Goal: Task Accomplishment & Management: Manage account settings

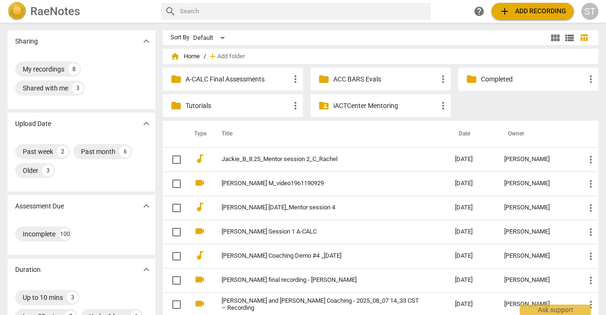
click at [144, 209] on span "expand_more" at bounding box center [146, 205] width 11 height 11
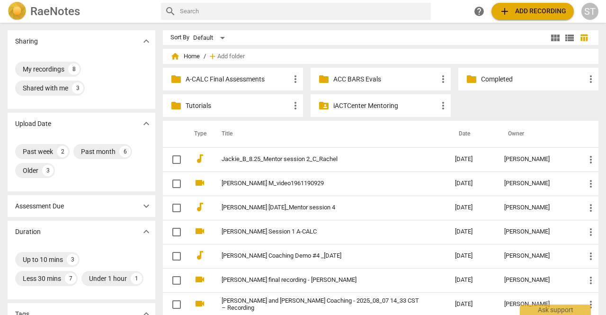
click at [145, 210] on span "expand_more" at bounding box center [146, 205] width 11 height 11
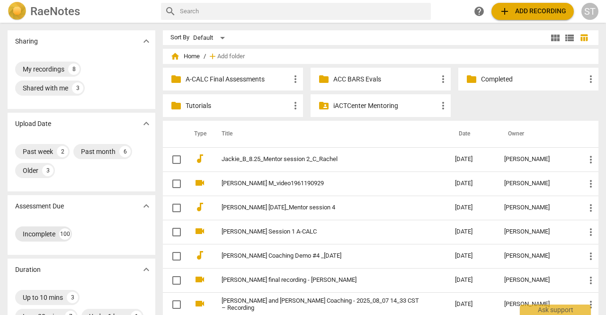
click at [55, 237] on div "Incomplete" at bounding box center [39, 233] width 33 height 9
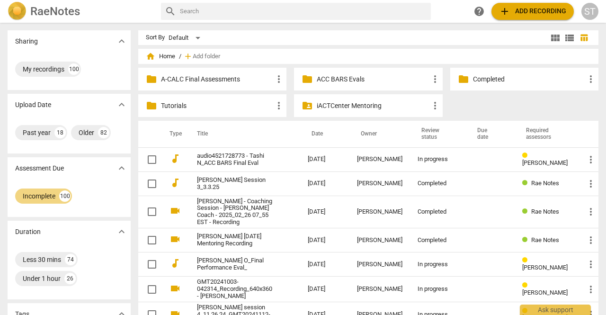
click at [118, 167] on span "expand_more" at bounding box center [121, 167] width 11 height 11
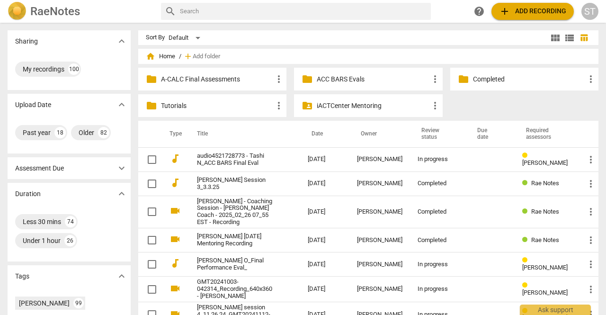
click at [165, 61] on span "home Home" at bounding box center [160, 56] width 29 height 9
click at [166, 53] on span "home Home" at bounding box center [160, 56] width 29 height 9
click at [166, 60] on span "home Home" at bounding box center [160, 56] width 29 height 9
click at [150, 59] on span "home" at bounding box center [150, 56] width 9 height 9
click at [124, 168] on span "expand_more" at bounding box center [121, 167] width 11 height 11
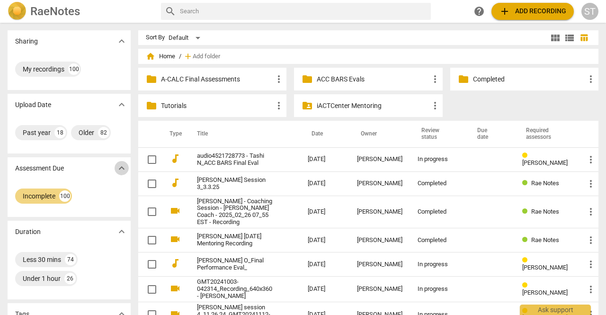
click at [124, 168] on span "expand_more" at bounding box center [121, 167] width 11 height 11
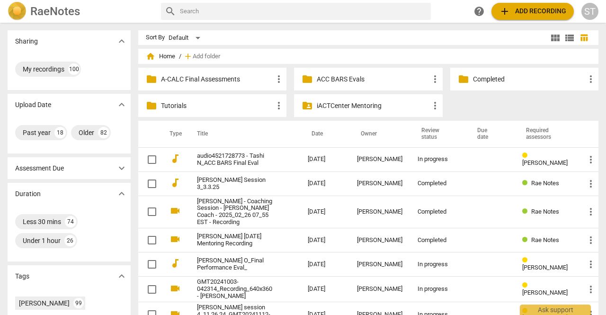
click at [155, 54] on span "home Home" at bounding box center [160, 56] width 29 height 9
click at [146, 54] on span "home" at bounding box center [150, 56] width 9 height 9
click at [153, 83] on span "folder" at bounding box center [151, 78] width 11 height 11
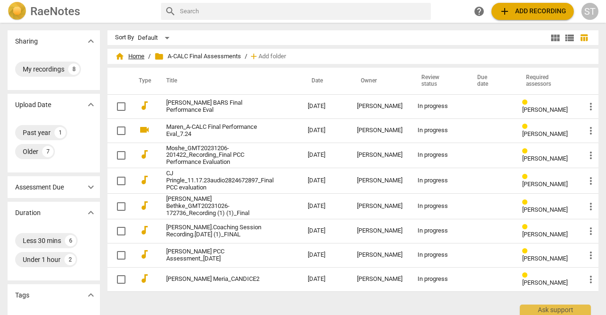
click at [136, 57] on span "home Home" at bounding box center [129, 56] width 29 height 9
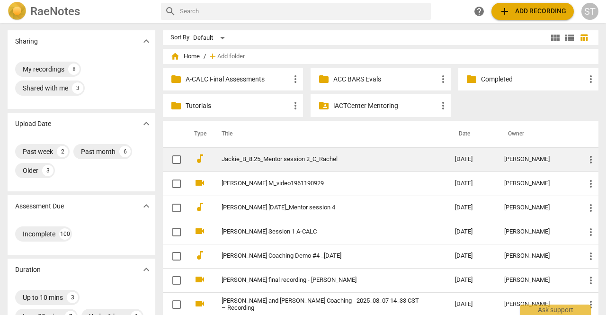
click at [325, 159] on link "Jackie_B_8.25_Mentor session 2_C_Rachel" at bounding box center [320, 159] width 199 height 7
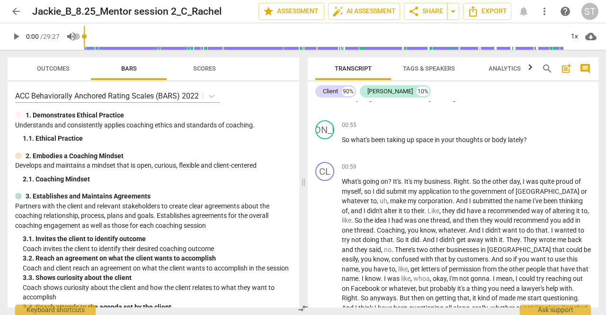
scroll to position [463, 0]
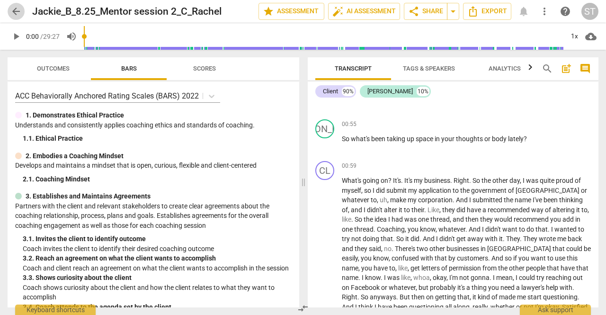
click at [16, 10] on span "arrow_back" at bounding box center [15, 11] width 11 height 11
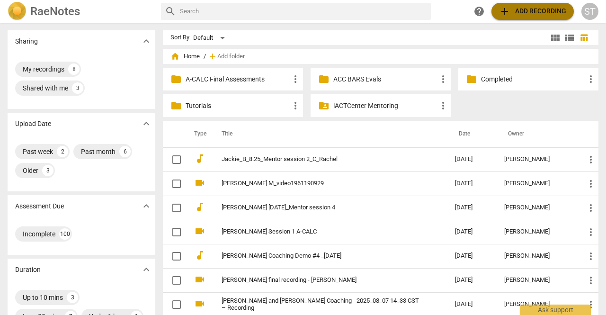
click at [527, 10] on span "add Add recording" at bounding box center [532, 11] width 67 height 11
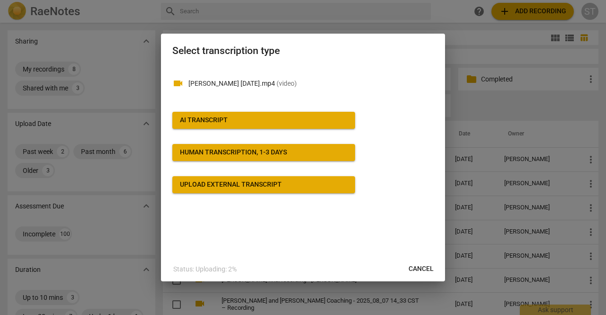
click at [280, 118] on span "AI Transcript" at bounding box center [263, 119] width 167 height 9
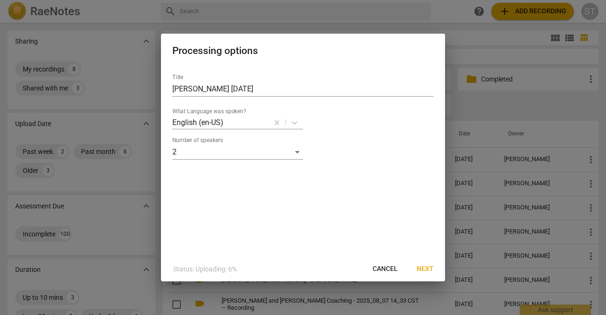
click at [424, 265] on span "Next" at bounding box center [424, 268] width 17 height 9
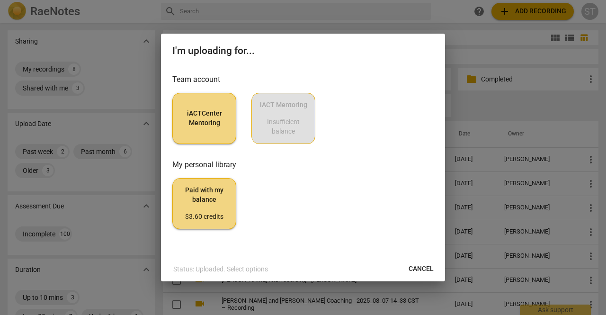
click at [230, 122] on button "iACTCenter Mentoring" at bounding box center [204, 118] width 64 height 51
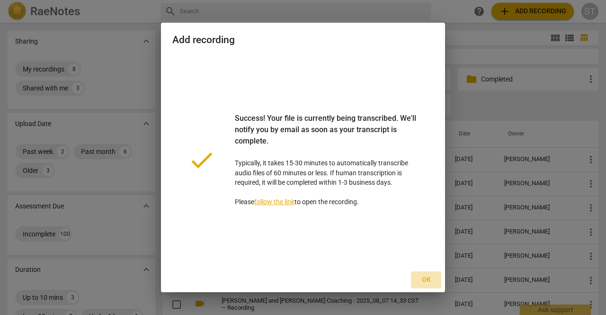
click at [423, 282] on span "Ok" at bounding box center [425, 279] width 15 height 9
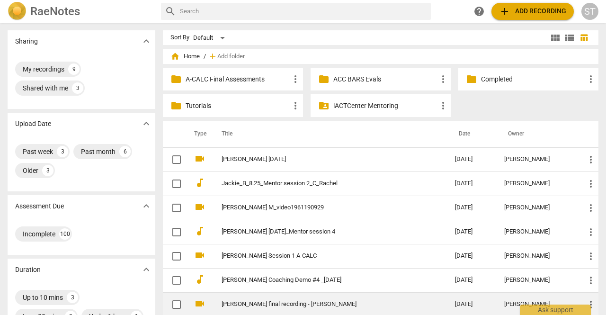
click at [379, 305] on link "[PERSON_NAME] final recording - [PERSON_NAME]" at bounding box center [320, 303] width 199 height 7
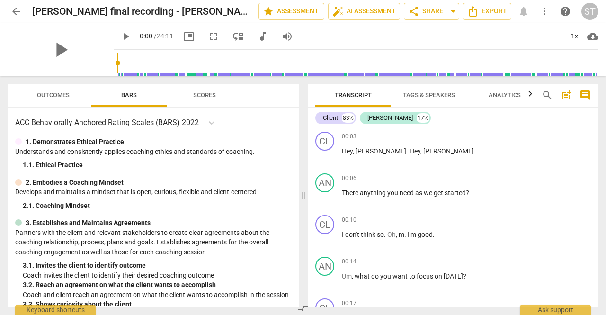
click at [17, 12] on span "arrow_back" at bounding box center [15, 11] width 11 height 11
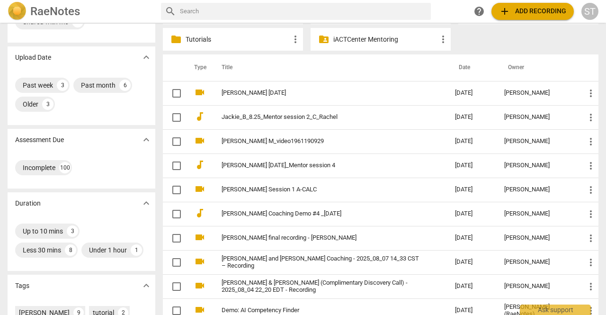
scroll to position [70, 0]
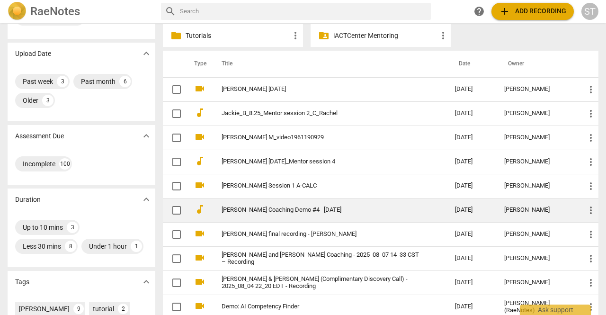
click at [308, 209] on link "[PERSON_NAME] Coaching Demo #4 _[DATE]" at bounding box center [320, 209] width 199 height 7
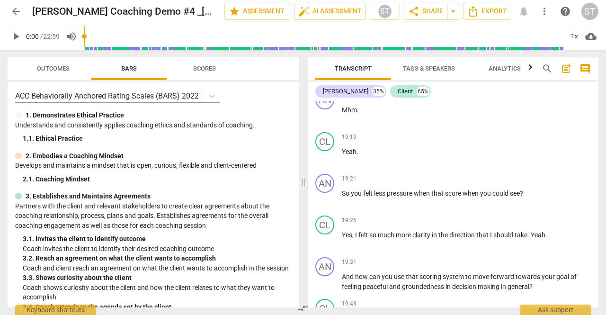
scroll to position [3970, 0]
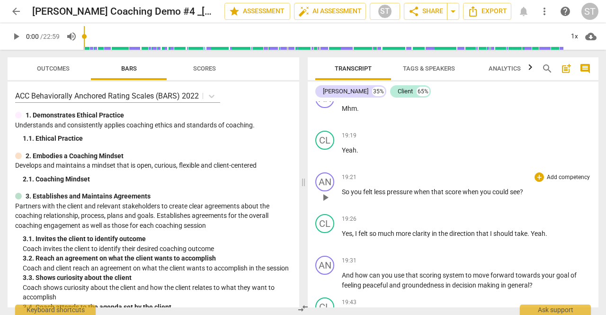
click at [558, 182] on p "Add competency" at bounding box center [568, 177] width 45 height 9
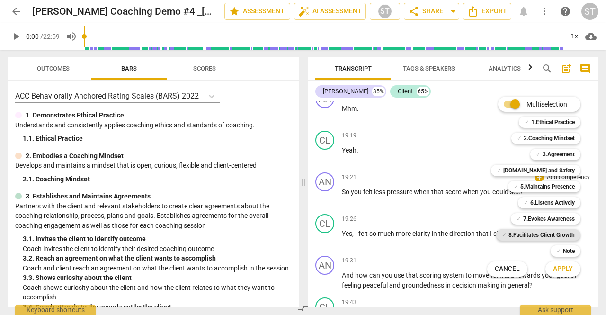
click at [538, 232] on b "8.Facilitates Client Growth" at bounding box center [541, 234] width 66 height 11
click at [556, 268] on span "Apply" at bounding box center [563, 268] width 20 height 9
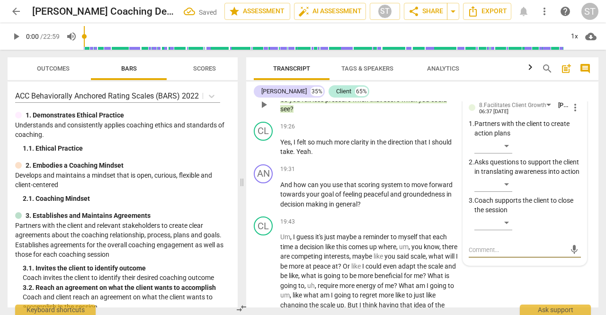
scroll to position [4902, 0]
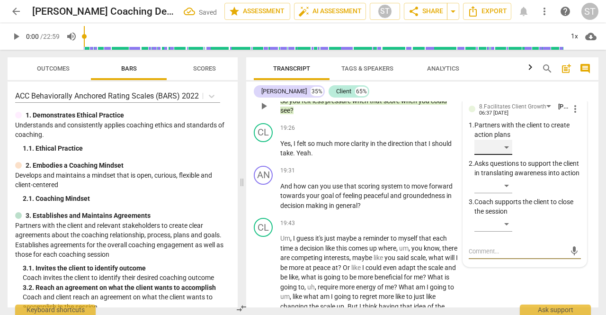
click at [503, 155] on div "​" at bounding box center [493, 147] width 38 height 15
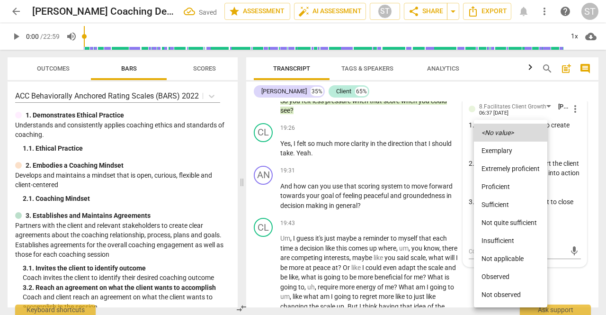
click at [517, 202] on li "Sufficient" at bounding box center [510, 204] width 73 height 18
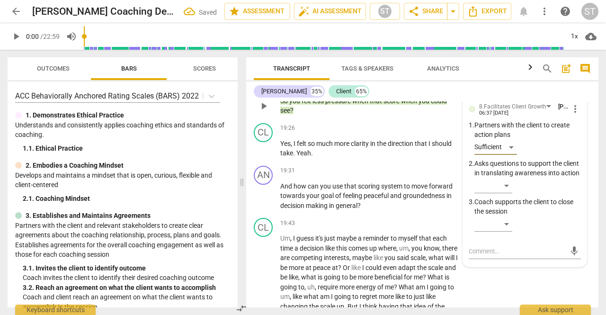
click at [571, 115] on span "more_vert" at bounding box center [574, 108] width 11 height 11
click at [578, 146] on li "Delete" at bounding box center [581, 146] width 33 height 18
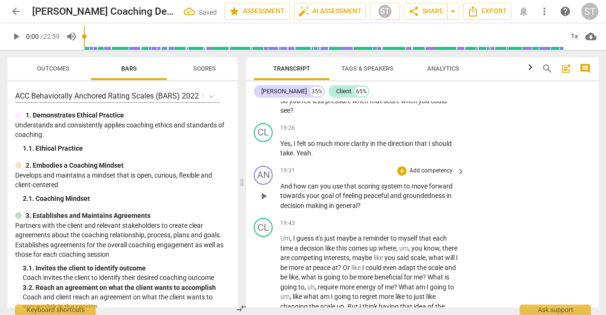
click at [434, 184] on div "AN play_arrow pause 19:31 + Add competency keyboard_arrow_right And how can you…" at bounding box center [422, 188] width 352 height 53
click at [436, 175] on p "Add competency" at bounding box center [430, 171] width 45 height 9
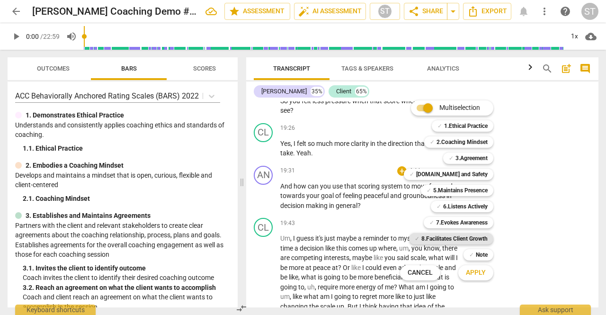
click at [466, 237] on b "8.Facilitates Client Growth" at bounding box center [454, 238] width 66 height 11
click at [478, 272] on span "Apply" at bounding box center [476, 272] width 20 height 9
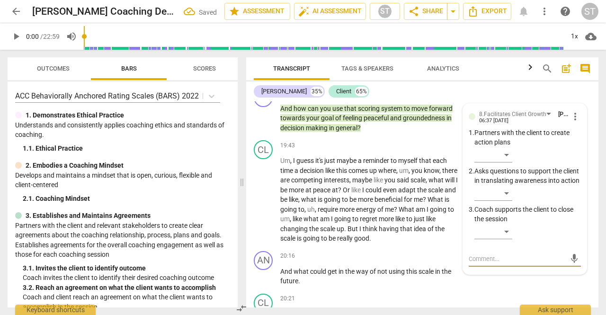
scroll to position [4979, 0]
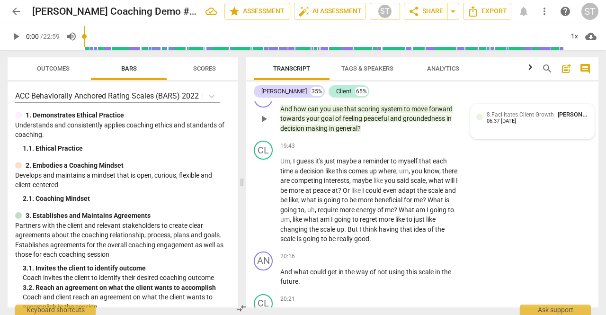
click at [528, 124] on div "8.Facilitates Client Growth Sue Trace 06:37 [DATE]" at bounding box center [537, 117] width 102 height 15
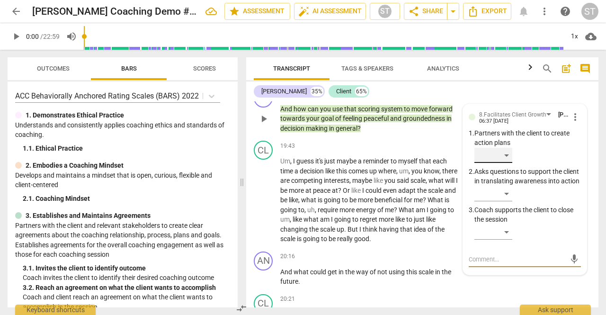
click at [509, 163] on div "​" at bounding box center [493, 155] width 38 height 15
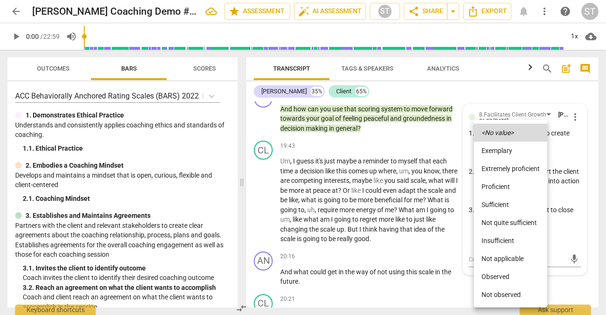
click at [523, 189] on li "Proficient" at bounding box center [510, 186] width 73 height 18
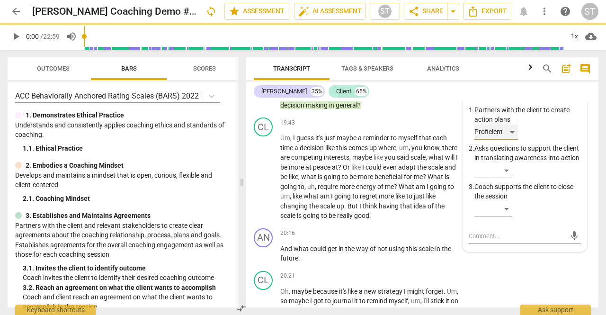
scroll to position [5001, 0]
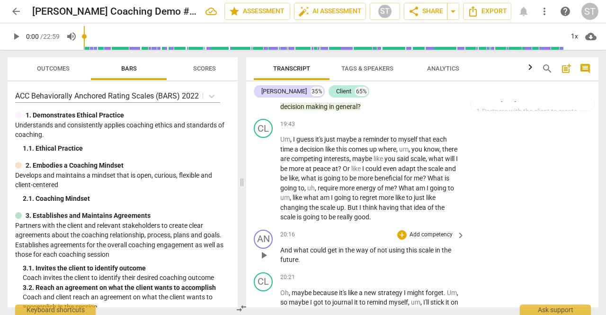
click at [420, 239] on p "Add competency" at bounding box center [430, 234] width 45 height 9
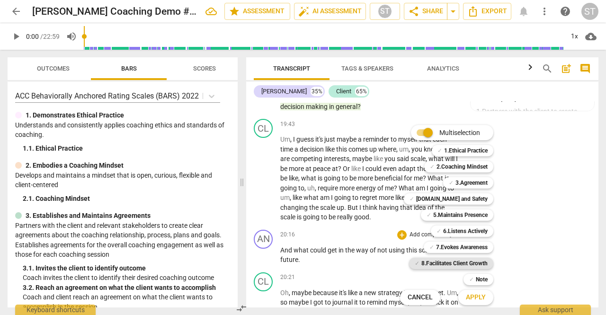
click at [445, 263] on b "8.Facilitates Client Growth" at bounding box center [454, 262] width 66 height 11
click at [476, 279] on b "Note" at bounding box center [482, 278] width 12 height 11
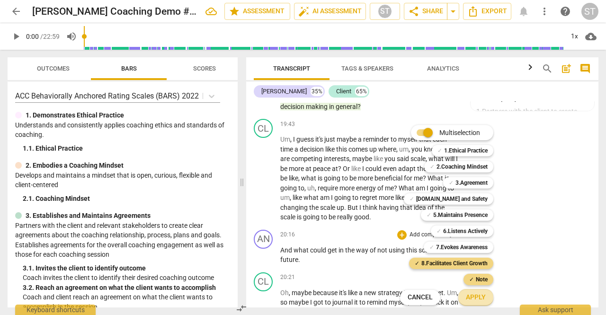
click at [476, 299] on span "Apply" at bounding box center [476, 296] width 20 height 9
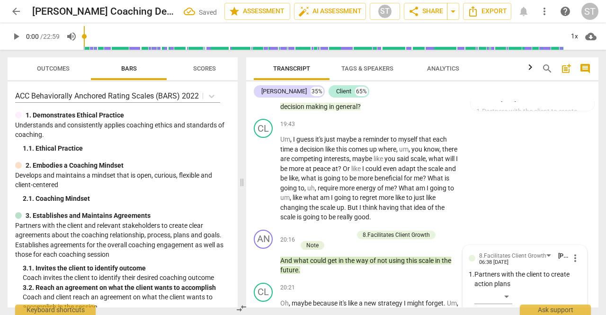
scroll to position [5225, 0]
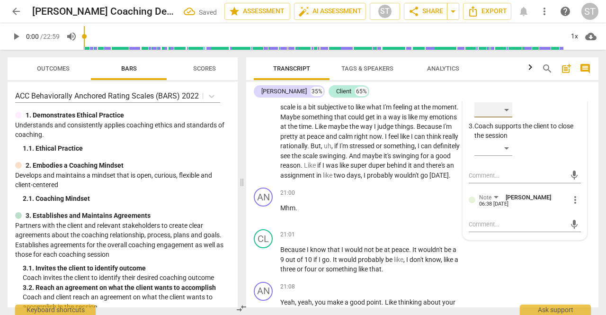
click at [502, 117] on div "​" at bounding box center [493, 109] width 38 height 15
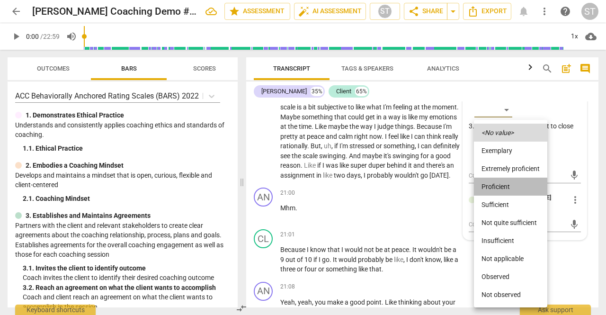
click at [496, 186] on li "Proficient" at bounding box center [510, 186] width 73 height 18
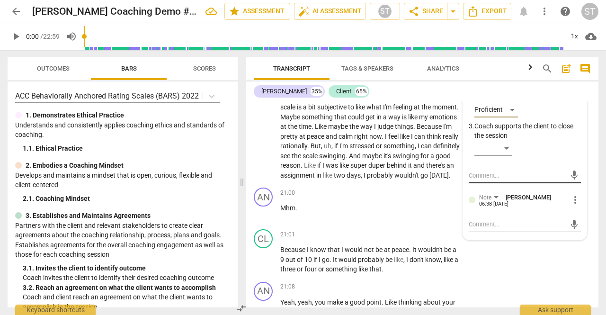
click at [484, 180] on textarea at bounding box center [516, 175] width 97 height 9
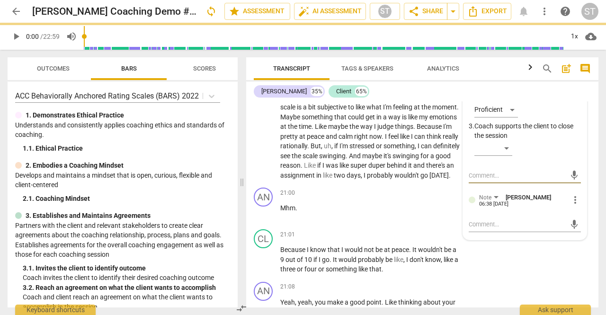
type textarea "B"
type textarea "Bar"
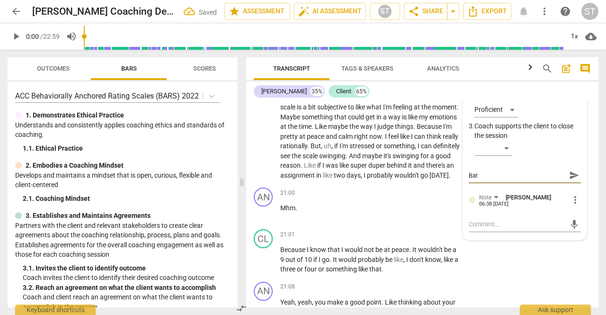
type textarea "[PERSON_NAME]"
type textarea "Barri"
type textarea "Barrie"
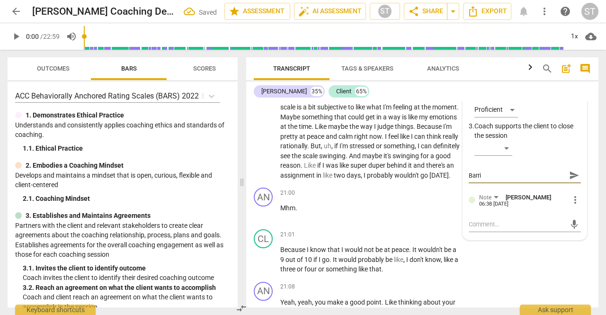
type textarea "Barrie"
type textarea "Barrier"
click at [479, 229] on textarea at bounding box center [516, 224] width 97 height 9
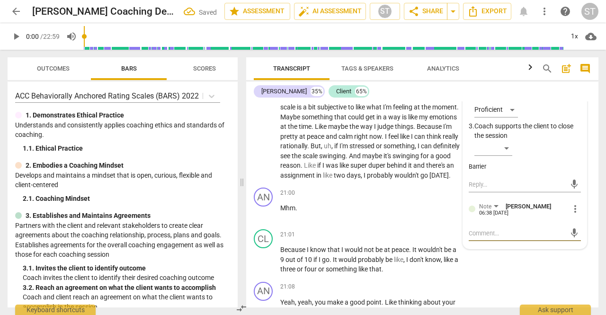
type textarea "W"
type textarea "We"
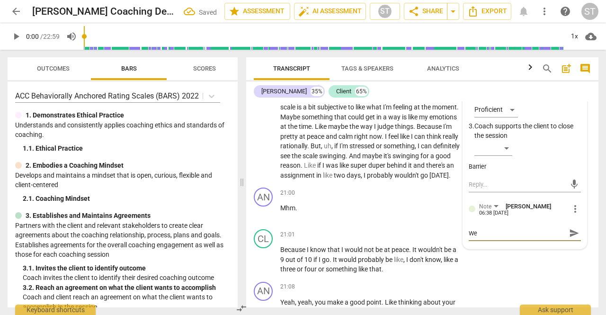
type textarea "We"
type textarea "We a"
type textarea "We ar"
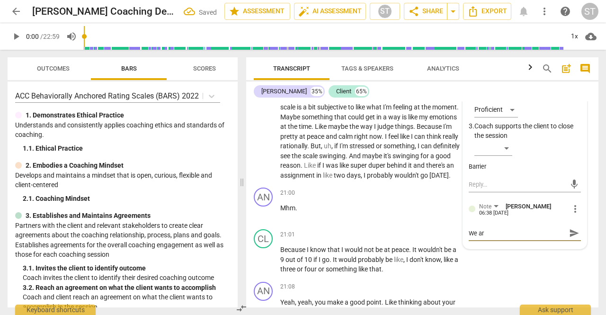
type textarea "We are"
type textarea "We are l"
type textarea "We are lo"
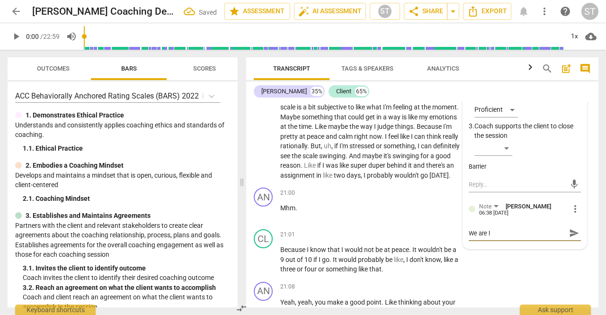
type textarea "We are lo"
type textarea "We are loo"
type textarea "We are look"
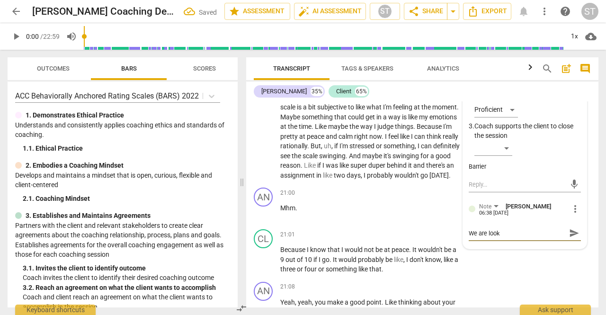
type textarea "We are looki"
type textarea "We are lookin"
type textarea "We are looking"
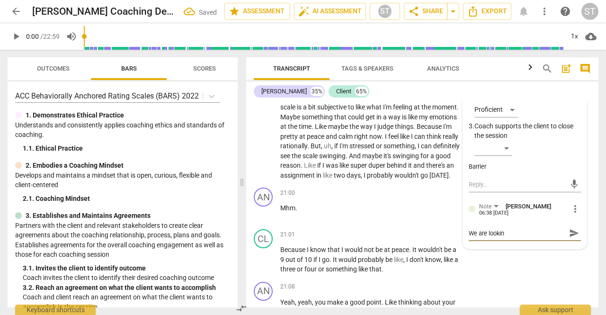
type textarea "We are looking"
type textarea "We are looking f"
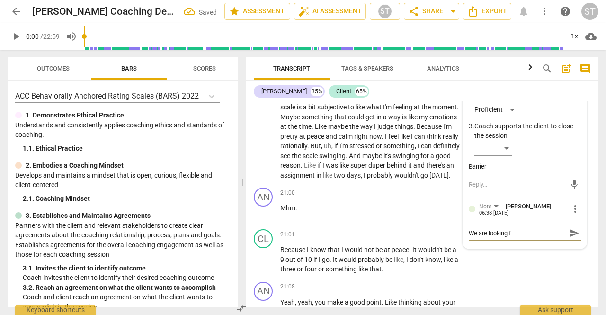
type textarea "We are looking fo"
type textarea "We are looking for"
type textarea "We are looking for a"
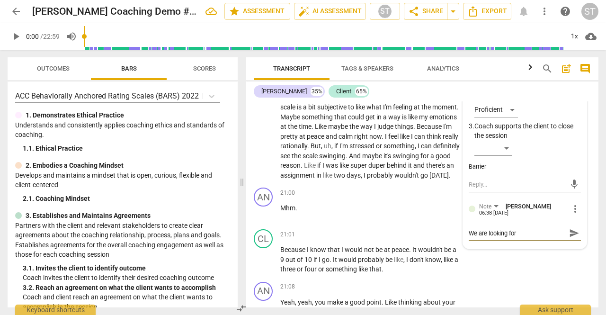
type textarea "We are looking for a"
type textarea "We are looking for a s"
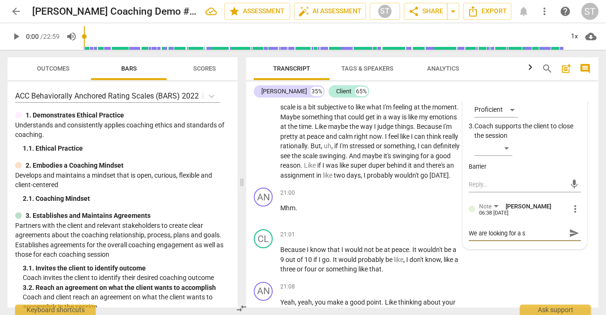
type textarea "We are looking for a sp"
type textarea "We are looking for a spe"
type textarea "We are looking for a spec"
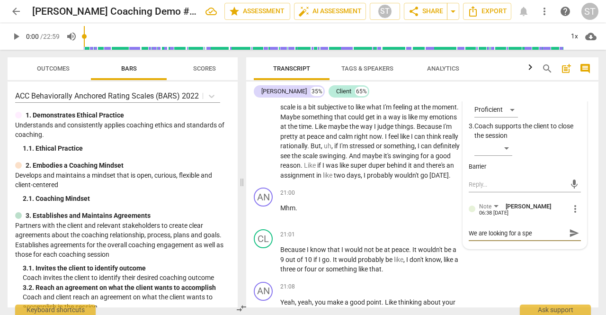
type textarea "We are looking for a spec"
type textarea "We are looking for a speci"
type textarea "We are looking for a specif"
type textarea "We are looking for a specifi"
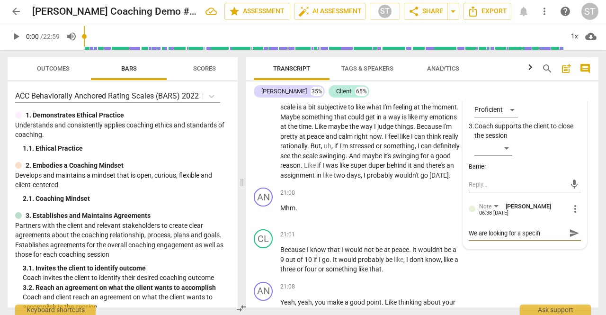
type textarea "We are looking for a specific"
type textarea "We are looking for a specific a"
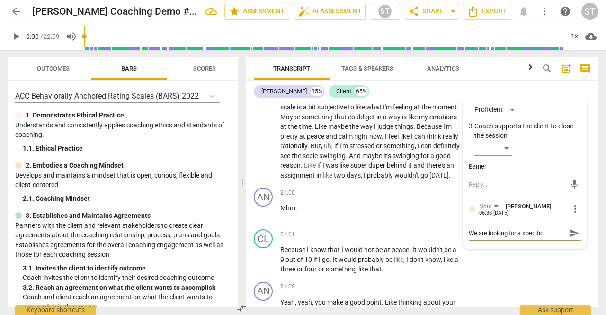
type textarea "We are looking for a specific a"
type textarea "We are looking for a specific ac"
type textarea "We are looking for a specific act"
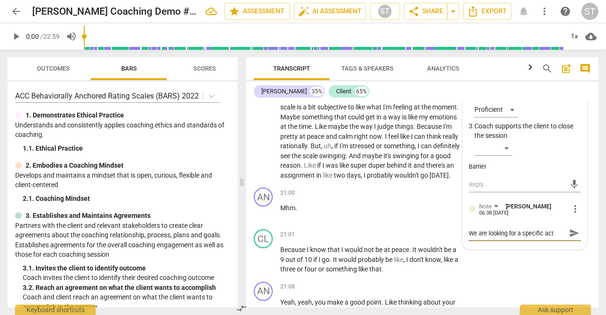
type textarea "We are looking for a specific acti"
type textarea "We are looking for a specific actio"
type textarea "We are looking for a specific action"
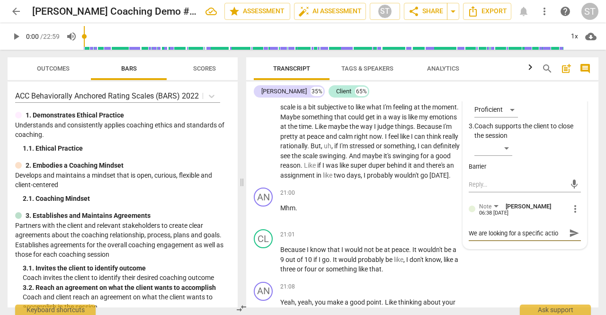
type textarea "We are looking for a specific action"
type textarea "We are looking for a specific action s"
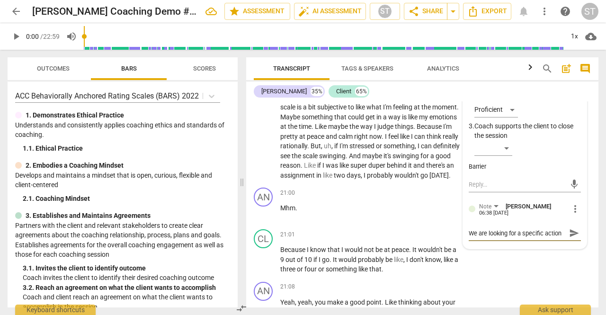
scroll to position [8, 0]
type textarea "We are looking for a specific action st"
type textarea "We are looking for a specific action ste"
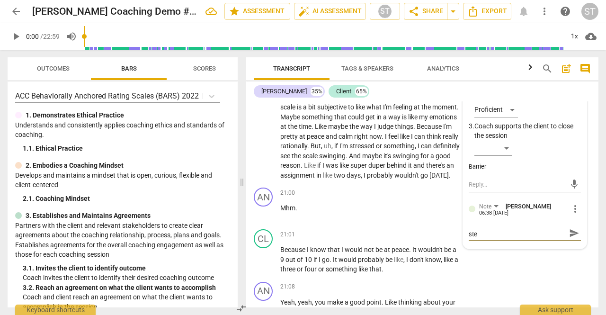
type textarea "We are looking for a specific action step"
type textarea "We are looking for a specific action step f"
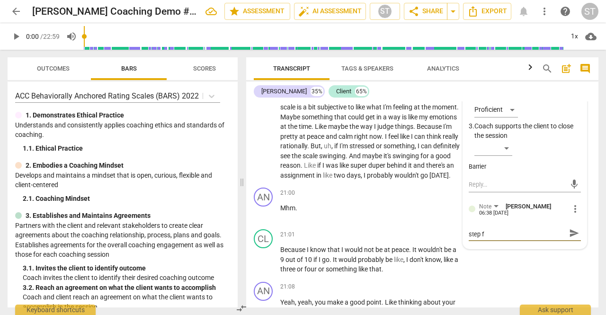
scroll to position [0, 0]
type textarea "We are looking for a specific action step fo"
type textarea "We are looking for a specific action step for"
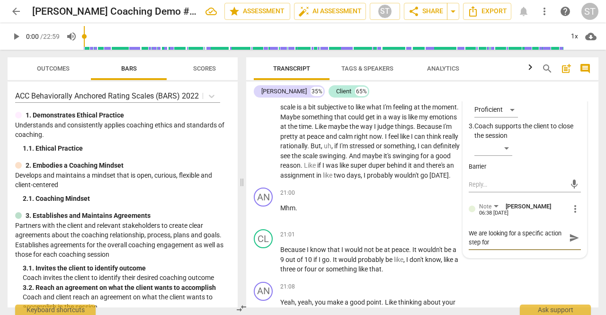
type textarea "We are looking for a specific action step for"
type textarea "We are looking for a specific action step for t"
type textarea "We are looking for a specific action step for th"
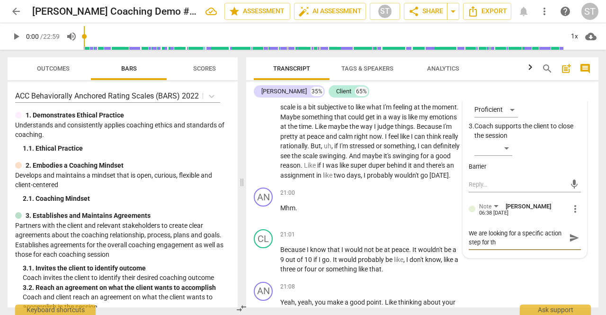
type textarea "We are looking for a specific action step for thi"
type textarea "We are looking for a specific action step for this"
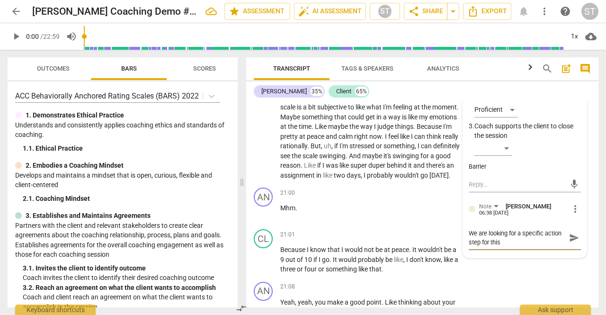
type textarea "We are looking for a specific action step for this"
type textarea "We are looking for a specific action step for this s"
type textarea "We are looking for a specific action step for this se"
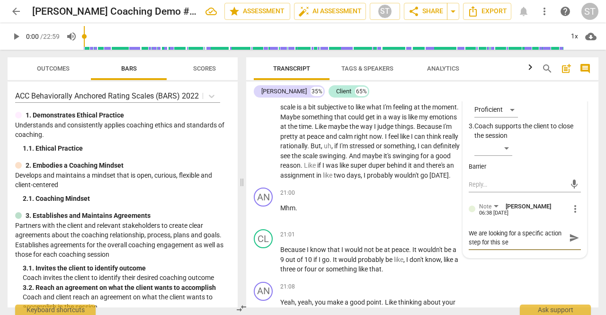
type textarea "We are looking for a specific action step for this ses"
type textarea "We are looking for a specific action step for this sess"
type textarea "We are looking for a specific action step for this sessi"
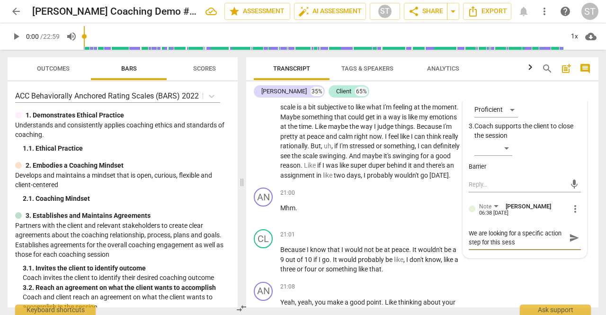
type textarea "We are looking for a specific action step for this sessi"
type textarea "We are looking for a specific action step for this sessio"
type textarea "We are looking for a specific action step for this session"
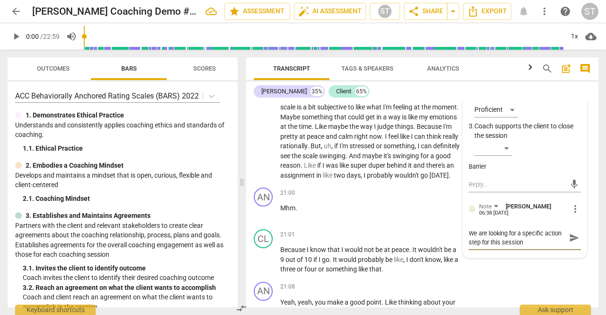
type textarea "We are looking for a specific action step for this session."
type textarea "We are looking for a specific action step for this session. F"
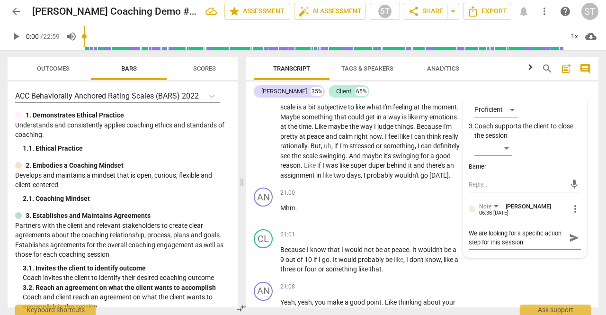
type textarea "We are looking for a specific action step for this session. F"
type textarea "We are looking for a specific action step for this session. Fo"
type textarea "We are looking for a specific action step for this session. Fol"
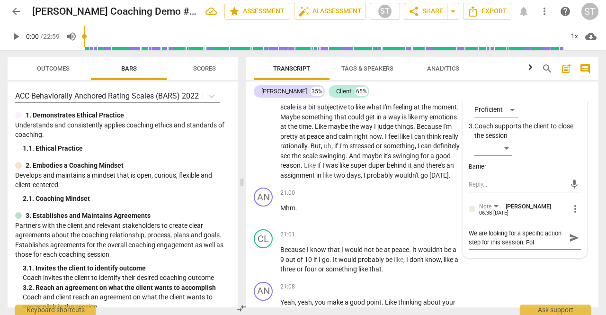
type textarea "We are looking for a specific action step for this session. [GEOGRAPHIC_DATA]"
type textarea "We are looking for a specific action step for this session. Follow"
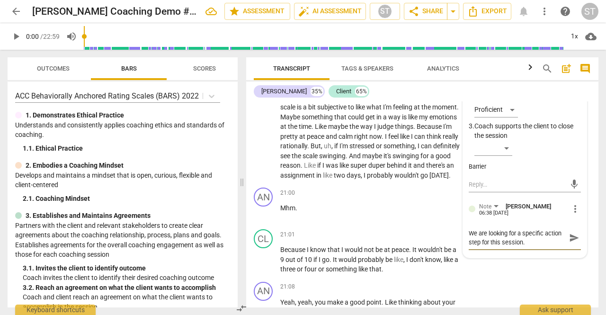
type textarea "We are looking for a specific action step for this session. Follow"
type textarea "We are looking for a specific action step for this session. Follow y"
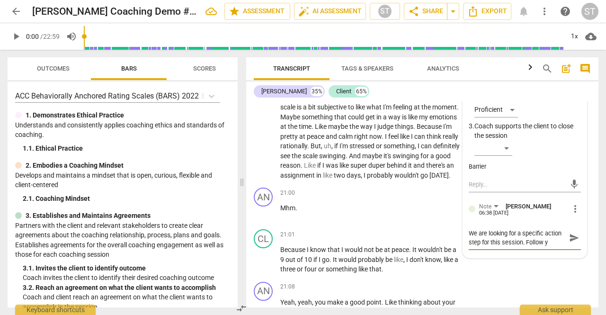
type textarea "We are looking for a specific action step for this session. Follow yo"
type textarea "We are looking for a specific action step for this session. Follow you"
type textarea "We are looking for a specific action step for this session. Follow yo"
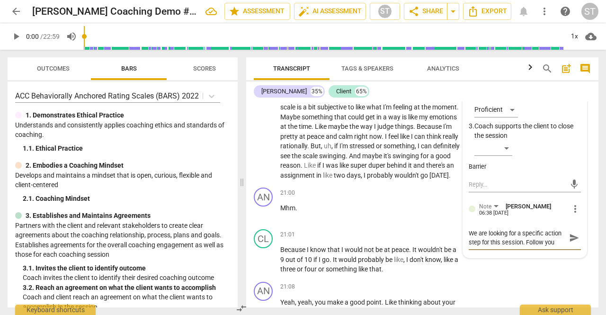
type textarea "We are looking for a specific action step for this session. Follow yo"
type textarea "We are looking for a specific action step for this session. Follow y"
type textarea "We are looking for a specific action step for this session. Follow"
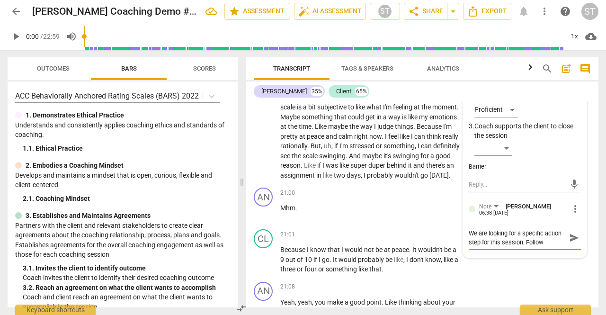
type textarea "We are looking for a specific action step for this session. Follow"
type textarea "We are looking for a specific action step for this session. [GEOGRAPHIC_DATA]"
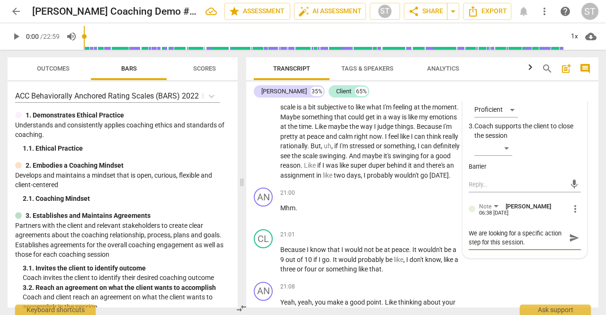
type textarea "We are looking for a specific action step for this session. [GEOGRAPHIC_DATA]"
type textarea "We are looking for a specific action step for this session. Fol"
type textarea "We are looking for a specific action step for this session. Fo"
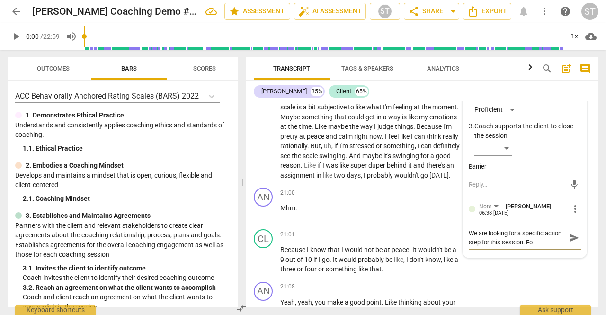
type textarea "We are looking for a specific action step for this session. F"
type textarea "We are looking for a specific action step for this session."
type textarea "We are looking for a specific action step for this session. C"
type textarea "We are looking for a specific action step for this session. Co"
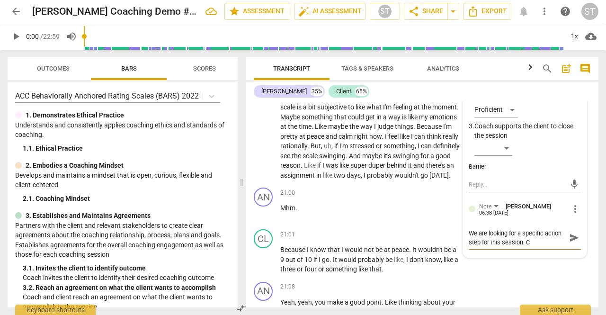
type textarea "We are looking for a specific action step for this session. Co"
type textarea "We are looking for a specific action step for this session. Con"
type textarea "We are looking for a specific action step for this session. Cons"
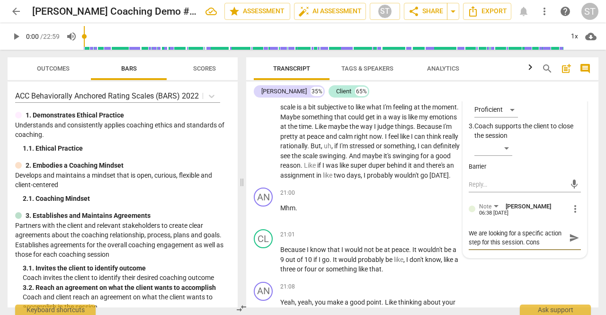
type textarea "We are looking for a specific action step for this session. Consi"
type textarea "We are looking for a specific action step for this session. Consid"
type textarea "We are looking for a specific action step for this session. Conside"
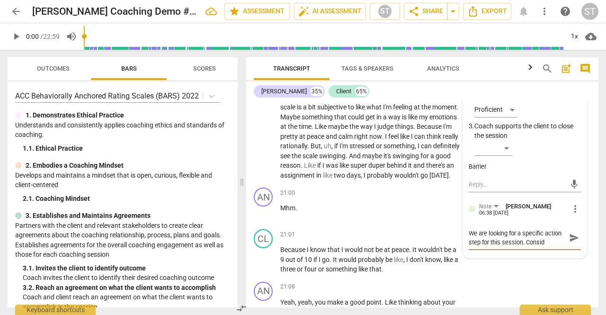
type textarea "We are looking for a specific action step for this session. Conside"
type textarea "We are looking for a specific action step for this session. Consider"
type textarea "We are looking for a specific action step for this session. Consider f"
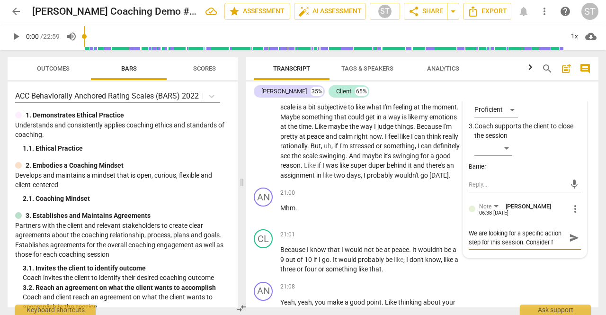
type textarea "We are looking for a specific action step for this session. Consider fo"
type textarea "We are looking for a specific action step for this session. Consider fol"
type textarea "We are looking for a specific action step for this session. Consider foll"
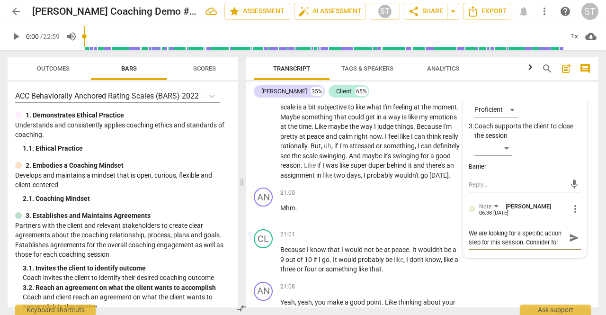
type textarea "We are looking for a specific action step for this session. Consider foll"
type textarea "We are looking for a specific action step for this session. Consider follo"
type textarea "We are looking for a specific action step for this session. Consider follow"
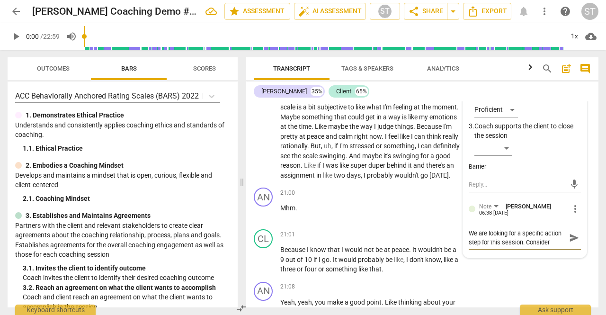
scroll to position [8, 0]
type textarea "We are looking for a specific action step for this session. Consider followi"
type textarea "We are looking for a specific action step for this session. Consider followin"
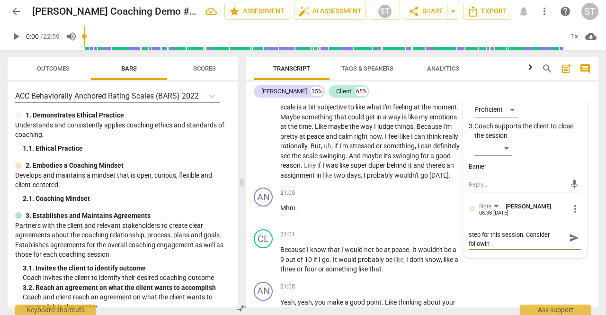
type textarea "We are looking for a specific action step for this session. Consider following"
type textarea "We are looking for a specific action step for this session. Consider following u"
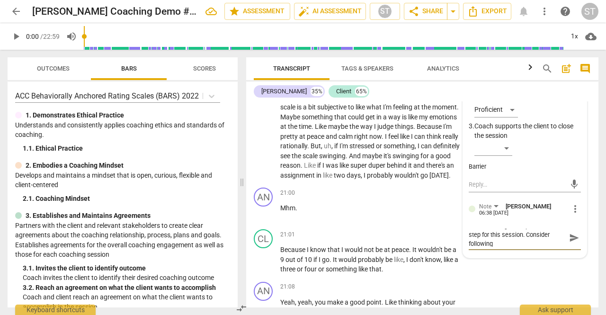
type textarea "We are looking for a specific action step for this session. Consider following u"
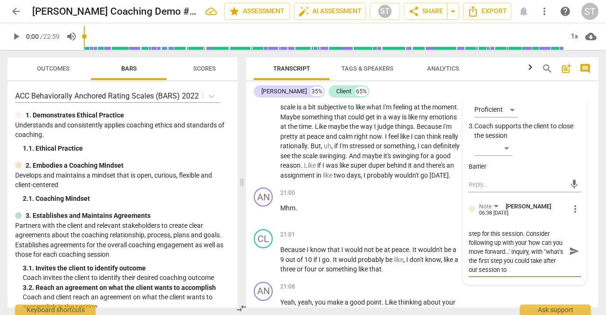
scroll to position [17, 0]
click at [579, 283] on div "8.Facilitates Client Growth Sue Trace 06:38 [DATE] more_vert 1. Partners with t…" at bounding box center [524, 152] width 123 height 264
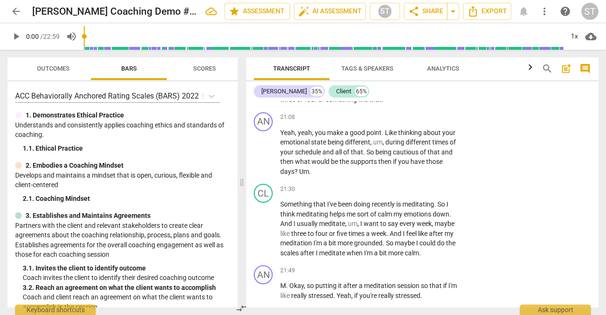
scroll to position [5401, 0]
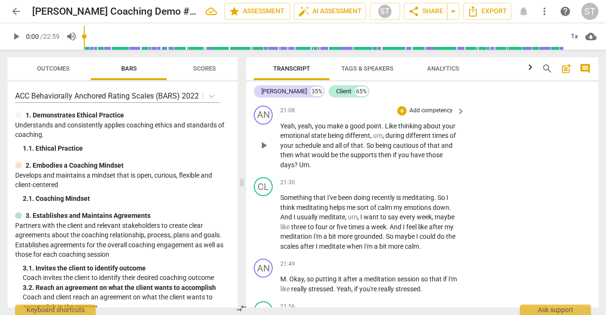
click at [432, 115] on p "Add competency" at bounding box center [430, 110] width 45 height 9
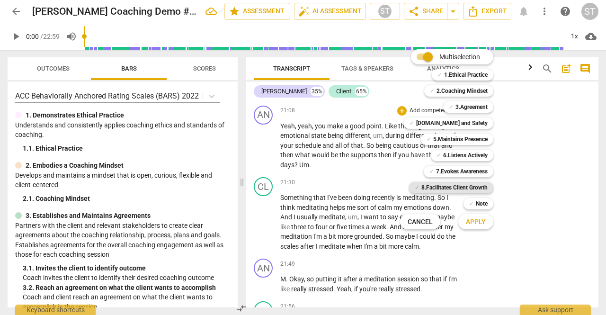
click at [467, 185] on b "8.Facilitates Client Growth" at bounding box center [454, 187] width 66 height 11
click at [473, 223] on span "Apply" at bounding box center [476, 221] width 20 height 9
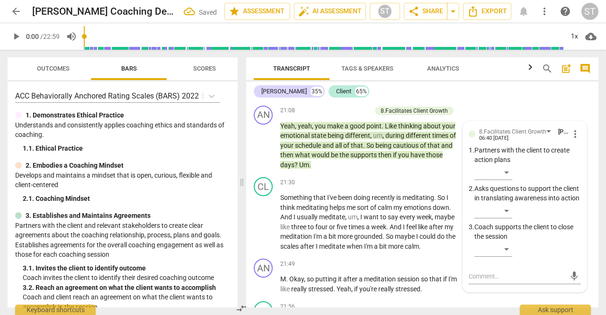
scroll to position [5512, 0]
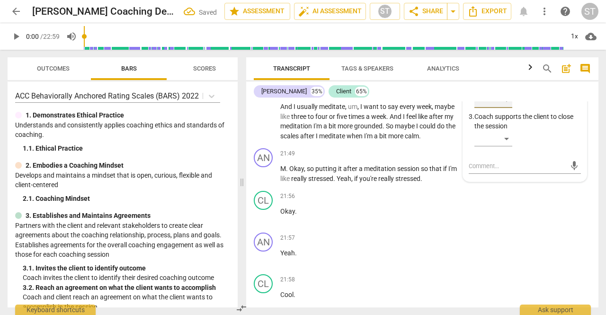
click at [504, 108] on div "​" at bounding box center [493, 100] width 38 height 15
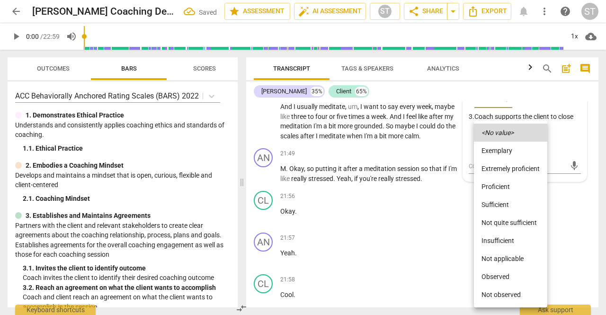
click at [495, 183] on li "Proficient" at bounding box center [510, 186] width 73 height 18
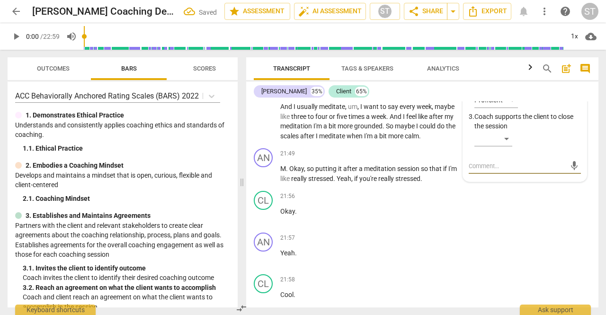
click at [488, 170] on textarea at bounding box center [516, 165] width 97 height 9
click at [569, 171] on span "send" at bounding box center [574, 165] width 10 height 10
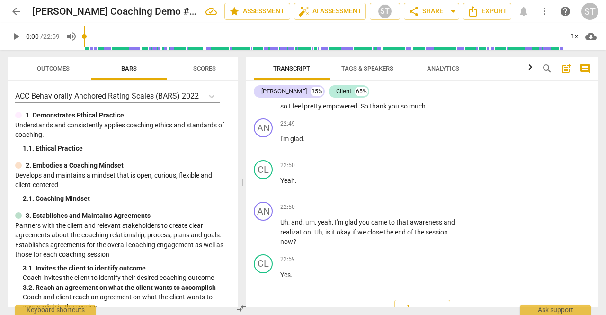
scroll to position [5968, 0]
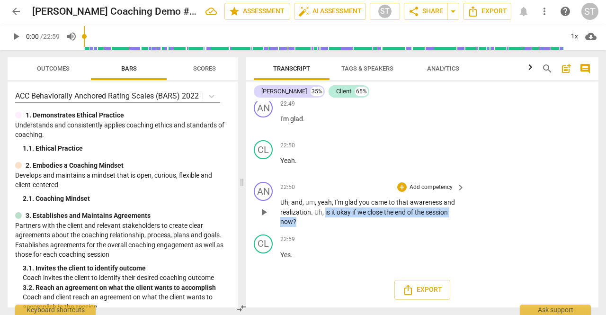
drag, startPoint x: 325, startPoint y: 211, endPoint x: 332, endPoint y: 225, distance: 15.3
click at [332, 225] on p "Uh , and , um , yeah , I'm glad you came to that awareness and realization . Uh…" at bounding box center [370, 211] width 180 height 29
click at [304, 214] on div "+" at bounding box center [303, 209] width 9 height 9
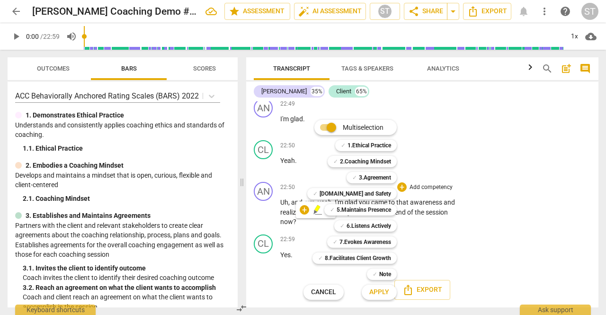
click at [344, 251] on div "✓ 8.Facilitates Client Growth 8" at bounding box center [359, 258] width 102 height 16
click at [347, 256] on b "8.Facilitates Client Growth" at bounding box center [358, 257] width 66 height 11
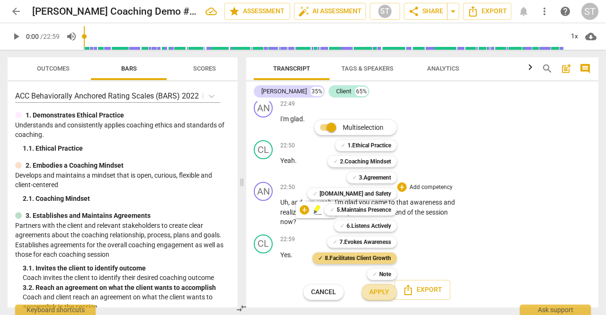
click at [373, 285] on button "Apply" at bounding box center [378, 291] width 35 height 17
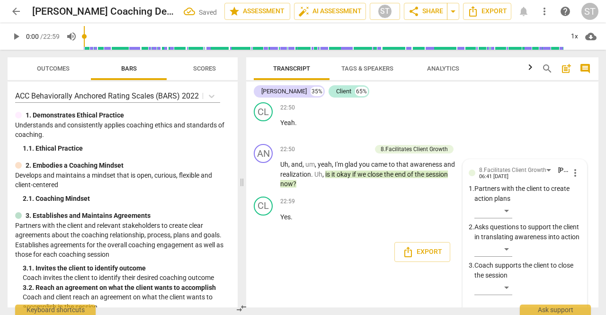
scroll to position [6039, 0]
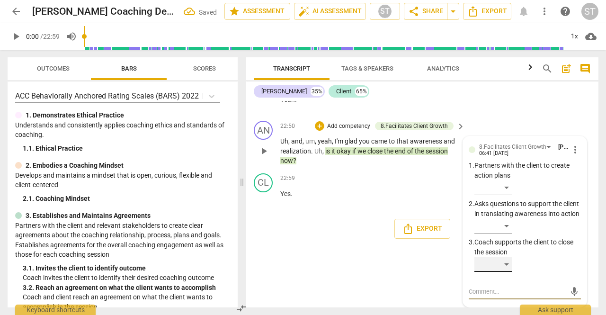
click at [502, 269] on div "​" at bounding box center [493, 263] width 38 height 15
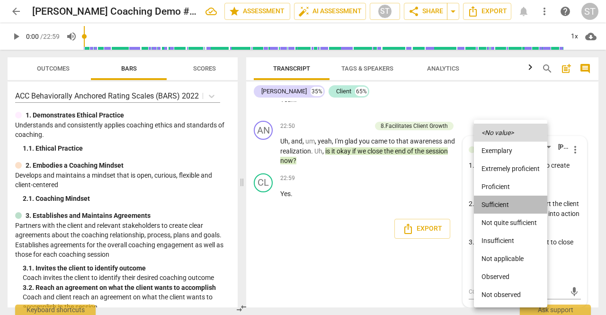
click at [501, 200] on li "Sufficient" at bounding box center [510, 204] width 73 height 18
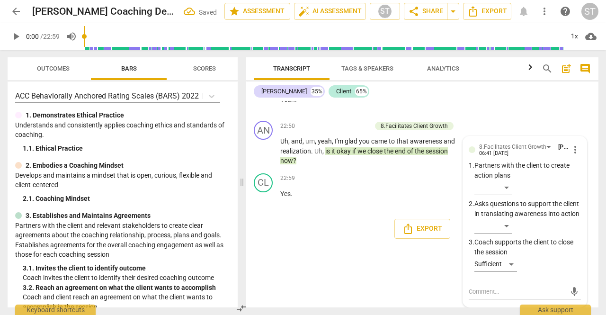
click at [591, 258] on div "format_bold format_list_bulleted [PERSON_NAME] delete Summary: Areas for Develo…" at bounding box center [422, 204] width 352 height 206
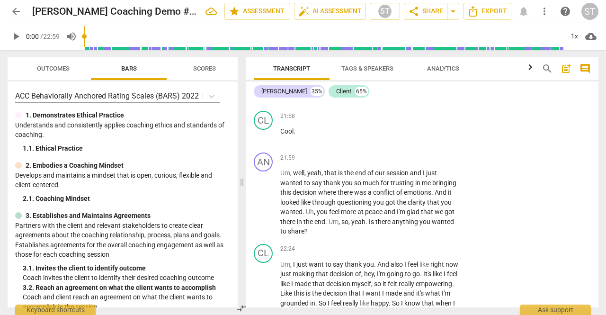
scroll to position [5675, 0]
click at [455, 164] on span "keyboard_arrow_right" at bounding box center [460, 157] width 11 height 11
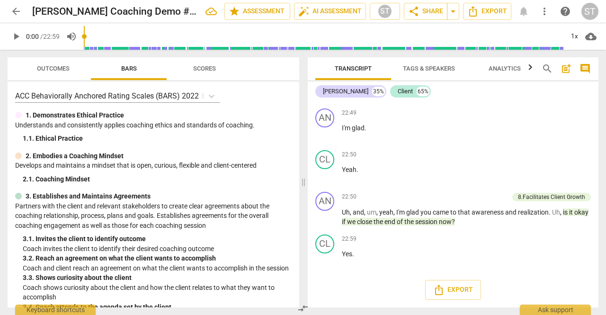
scroll to position [4720, 0]
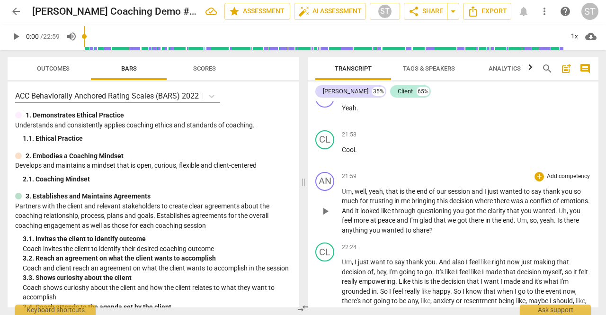
click at [557, 181] on p "Add competency" at bounding box center [568, 176] width 45 height 9
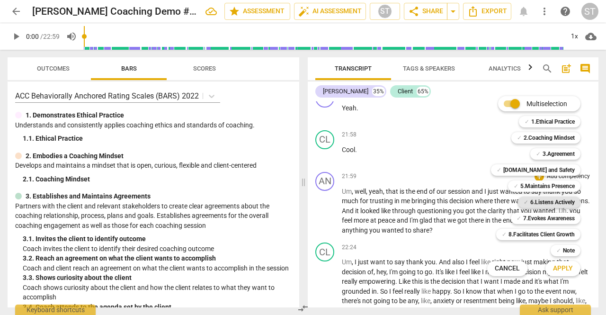
click at [566, 204] on b "6.Listens Actively" at bounding box center [552, 201] width 44 height 11
click at [558, 205] on b "6.Listens Actively" at bounding box center [552, 201] width 44 height 11
click at [555, 220] on b "7.Evokes Awareness" at bounding box center [549, 217] width 52 height 11
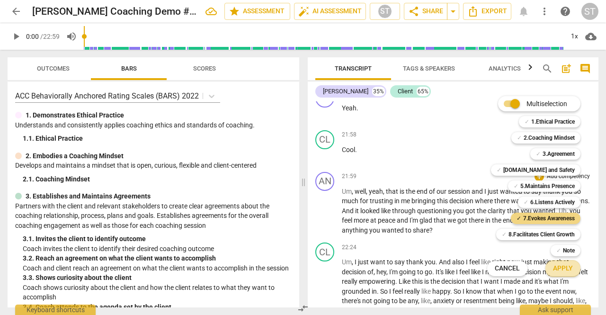
click at [566, 269] on span "Apply" at bounding box center [563, 268] width 20 height 9
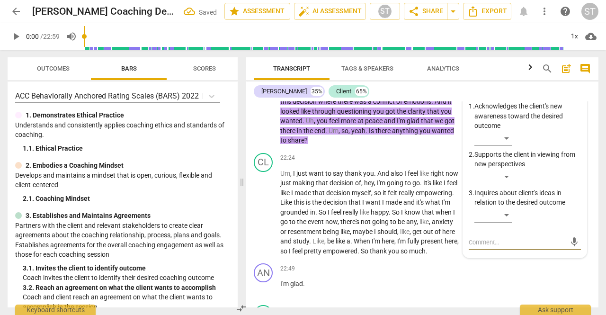
scroll to position [5755, 0]
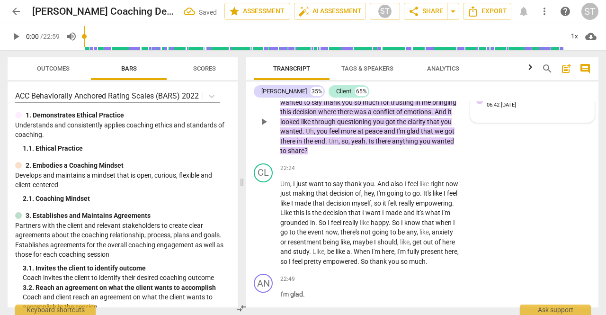
click at [527, 108] on div "7.Evokes Awareness [PERSON_NAME] 06:42 [DATE]" at bounding box center [537, 100] width 102 height 15
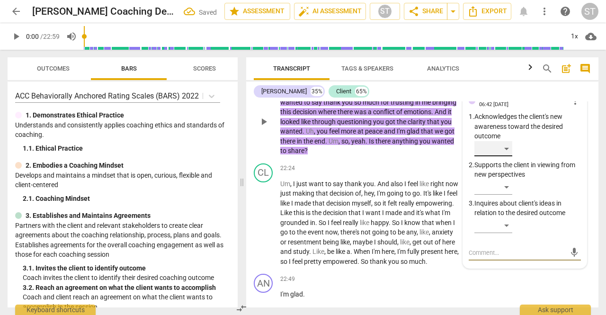
click at [508, 156] on div "​" at bounding box center [493, 148] width 38 height 15
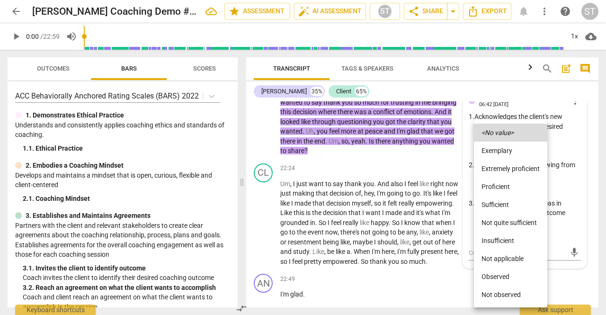
click at [516, 209] on li "Sufficient" at bounding box center [510, 204] width 73 height 18
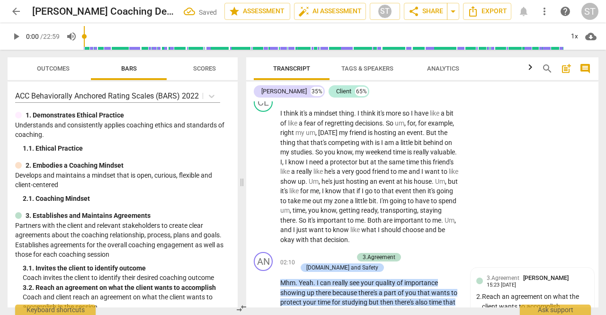
scroll to position [0, 0]
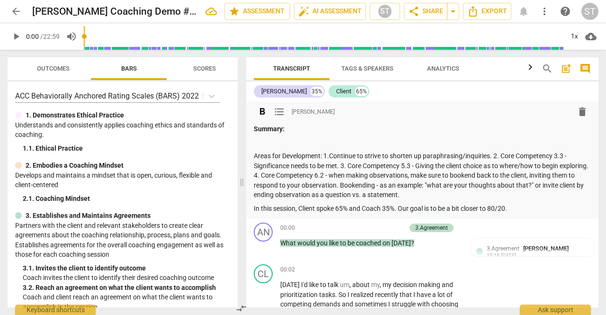
click at [350, 136] on div "Summary: Areas for Development: 1.Continue to strive to shorten up paraphrasing…" at bounding box center [422, 168] width 337 height 89
click at [443, 197] on p "Areas for Development: 1.Continue to strive to shorten up paraphrasing/inquirie…" at bounding box center [422, 175] width 337 height 49
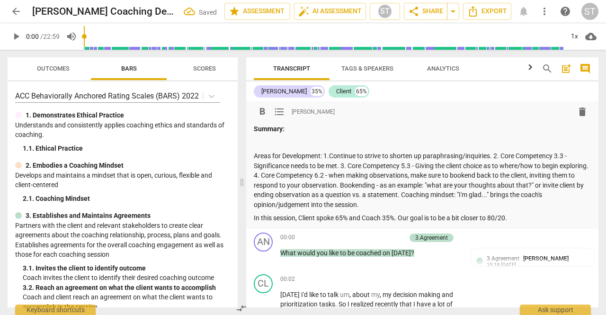
click at [481, 194] on p "Areas for Development: 1.Continue to strive to shorten up paraphrasing/inquirie…" at bounding box center [422, 180] width 337 height 58
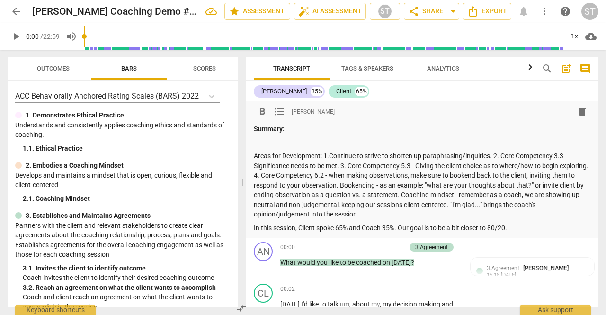
click at [203, 74] on span "Scores" at bounding box center [204, 68] width 45 height 13
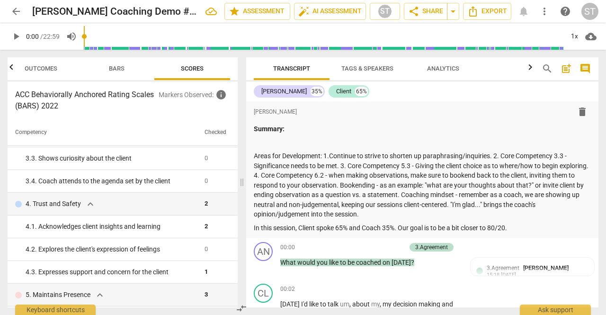
scroll to position [163, 0]
click at [44, 295] on p "5. Maintains Presence" at bounding box center [58, 294] width 65 height 10
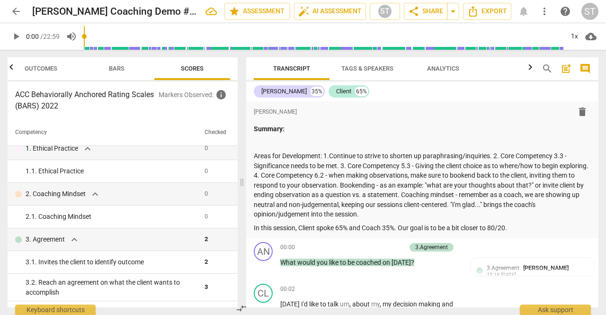
scroll to position [0, 0]
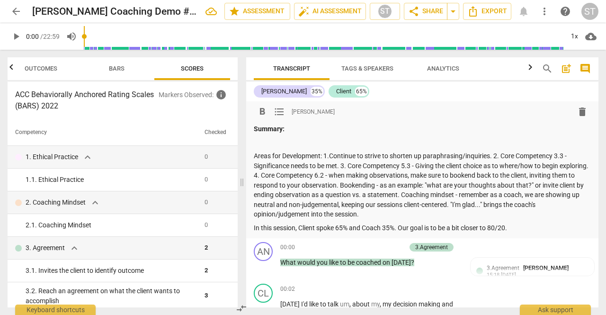
click at [313, 134] on div "Summary: Areas for Development: 1.Continue to strive to shorten up paraphrasing…" at bounding box center [422, 178] width 337 height 108
click at [291, 129] on p "Summary:" at bounding box center [422, 129] width 337 height 10
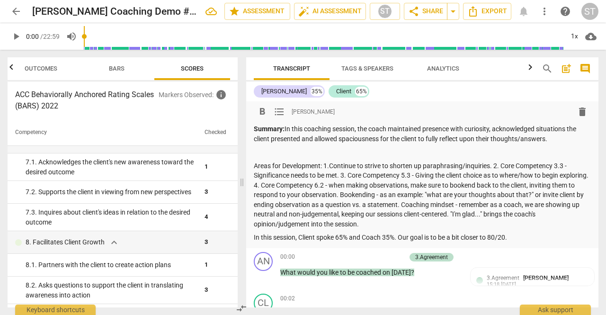
scroll to position [522, 0]
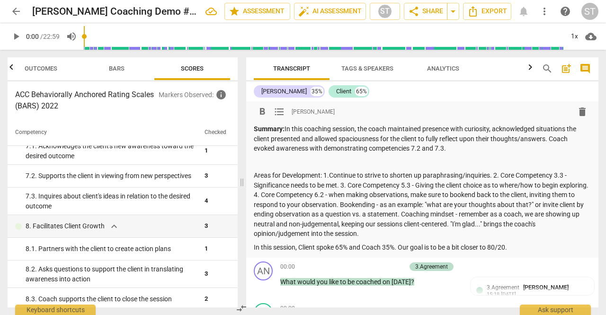
click at [256, 166] on p at bounding box center [422, 162] width 337 height 10
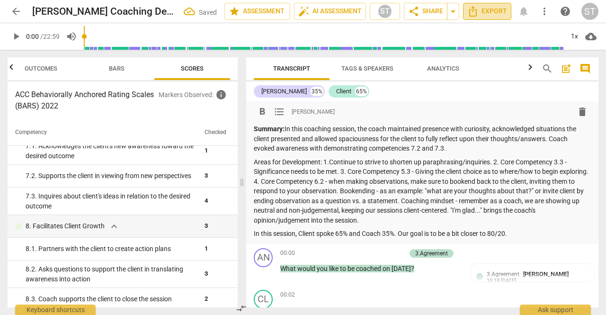
click at [485, 15] on span "Export" at bounding box center [487, 11] width 40 height 11
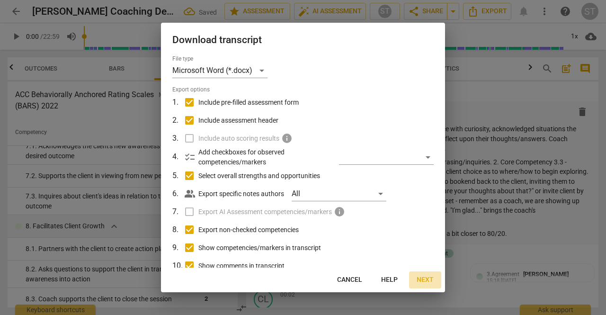
click at [432, 278] on span "Next" at bounding box center [424, 279] width 17 height 9
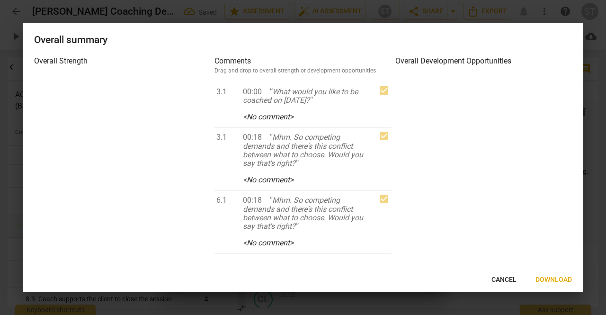
click at [555, 277] on span "Download" at bounding box center [553, 279] width 36 height 9
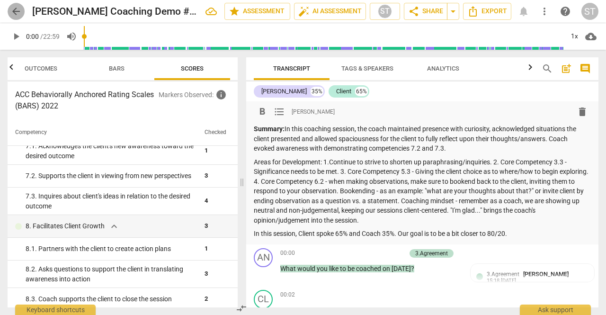
click at [19, 10] on span "arrow_back" at bounding box center [15, 11] width 11 height 11
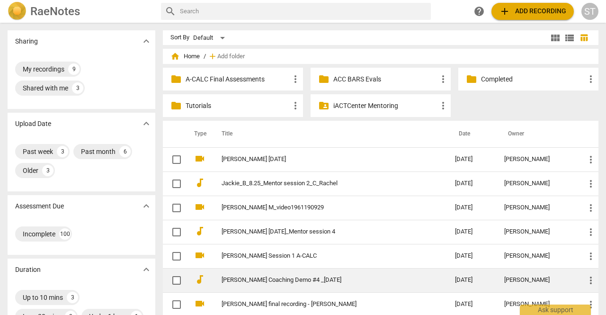
click at [588, 285] on td "more_vert" at bounding box center [587, 280] width 21 height 24
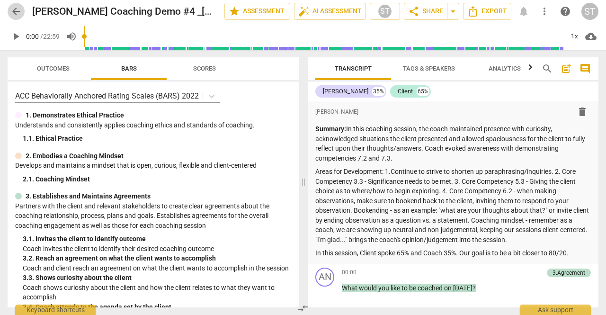
click at [20, 11] on span "arrow_back" at bounding box center [15, 11] width 11 height 11
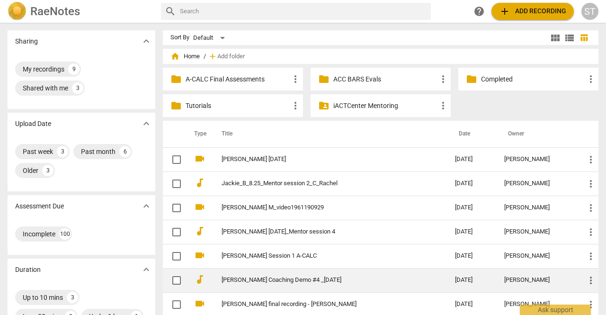
click at [591, 283] on span "more_vert" at bounding box center [590, 279] width 11 height 11
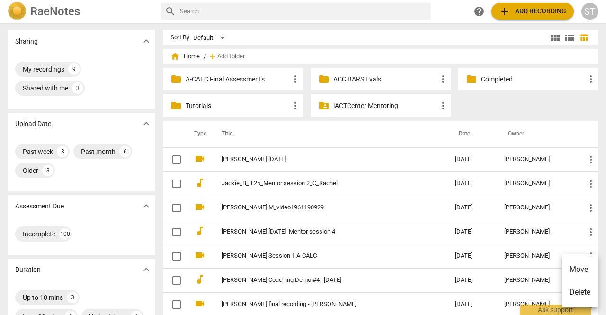
click at [586, 273] on li "Move" at bounding box center [580, 269] width 36 height 23
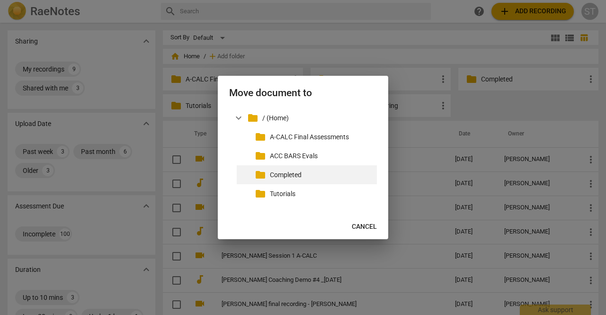
click at [337, 174] on p "Completed" at bounding box center [321, 175] width 103 height 10
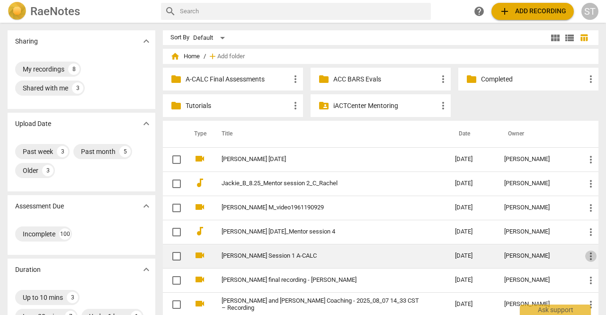
click at [589, 255] on span "more_vert" at bounding box center [590, 255] width 11 height 11
click at [589, 255] on li "Move" at bounding box center [580, 255] width 36 height 23
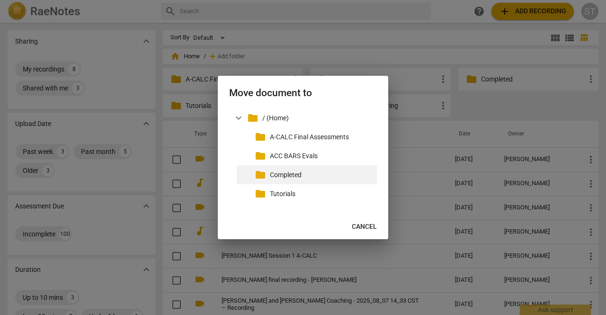
click at [350, 171] on p "Completed" at bounding box center [321, 175] width 103 height 10
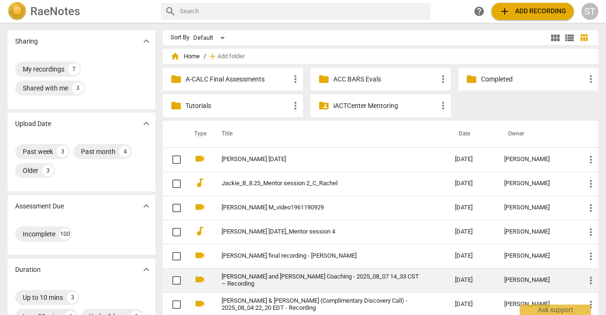
click at [342, 279] on link "[PERSON_NAME] and [PERSON_NAME] Coaching - 2025_08_07 14_33 CST – Recording" at bounding box center [320, 280] width 199 height 14
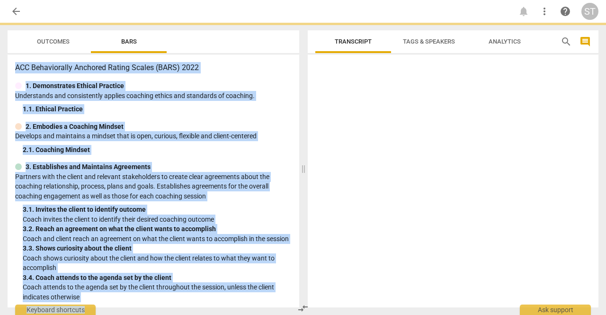
click at [342, 279] on div at bounding box center [453, 182] width 291 height 249
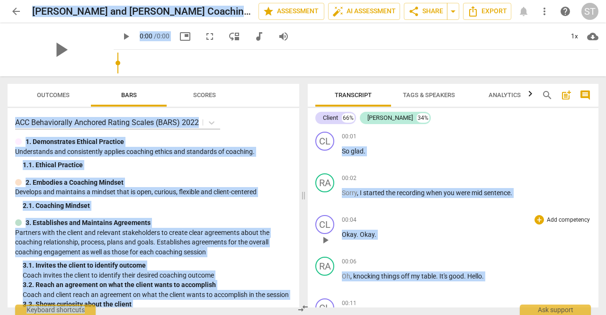
click at [453, 243] on div "00:04 + Add competency keyboard_arrow_right Okay . Okay ." at bounding box center [466, 232] width 249 height 34
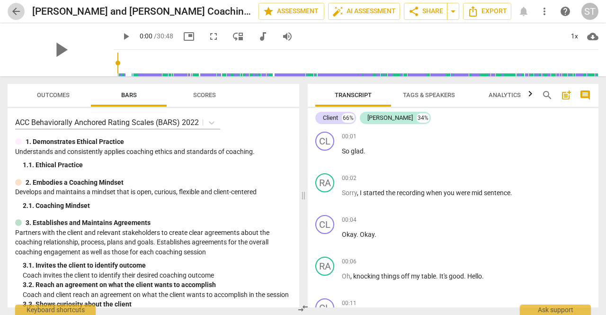
click at [17, 8] on span "arrow_back" at bounding box center [15, 11] width 11 height 11
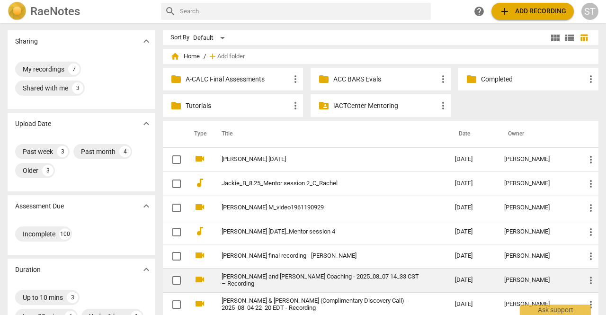
click at [586, 274] on span "more_vert" at bounding box center [590, 279] width 11 height 11
click at [586, 274] on li "Move" at bounding box center [580, 269] width 36 height 23
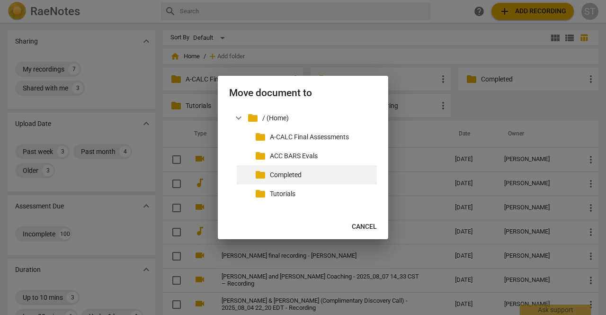
click at [329, 175] on p "Completed" at bounding box center [321, 175] width 103 height 10
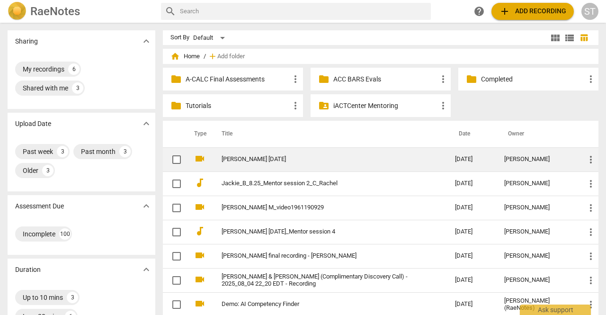
click at [298, 151] on td "[PERSON_NAME] [DATE]" at bounding box center [328, 159] width 237 height 24
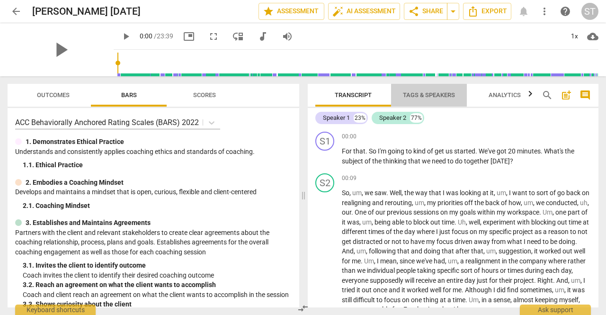
click at [427, 95] on span "Tags & Speakers" at bounding box center [429, 94] width 52 height 7
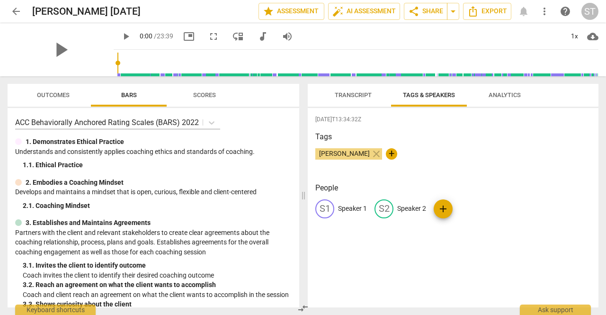
click at [348, 207] on p "Speaker 1" at bounding box center [352, 208] width 29 height 10
click at [476, 205] on p "Speaker 2" at bounding box center [472, 208] width 29 height 10
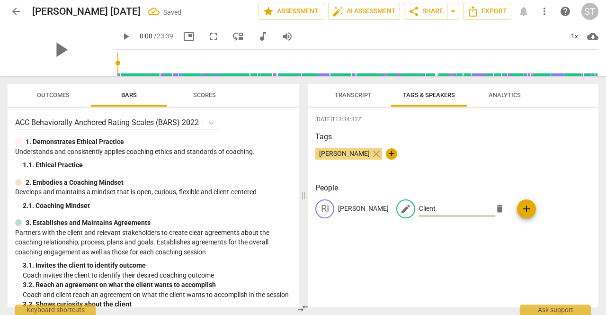
click at [355, 96] on span "Transcript" at bounding box center [353, 94] width 37 height 7
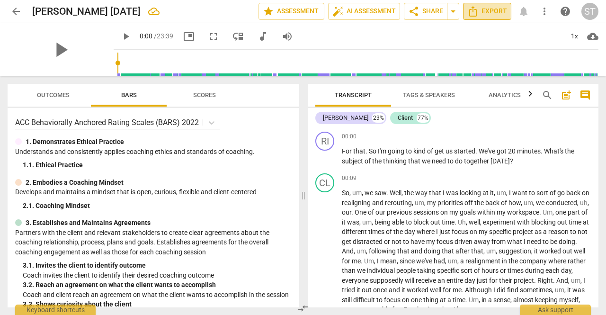
click at [485, 17] on button "Export" at bounding box center [487, 11] width 48 height 17
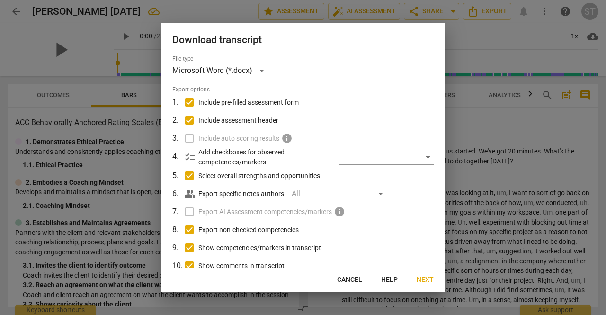
click at [265, 98] on span "Include pre-filled assessment form" at bounding box center [248, 102] width 100 height 10
click at [198, 98] on input "Include pre-filled assessment form" at bounding box center [189, 102] width 18 height 18
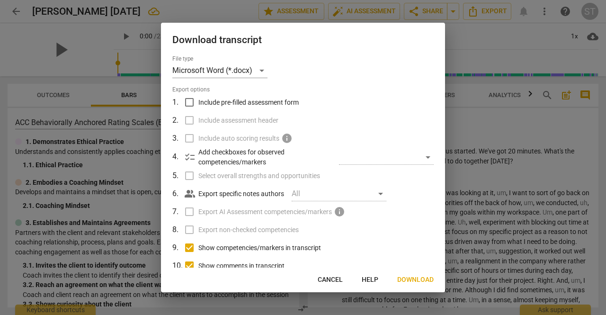
click at [243, 246] on span "Show competencies/markers in transcript" at bounding box center [259, 248] width 123 height 10
click at [198, 246] on input "Show competencies/markers in transcript" at bounding box center [189, 247] width 18 height 18
click at [244, 264] on span "Show comments in transcript" at bounding box center [241, 266] width 86 height 10
click at [198, 264] on input "Show comments in transcript" at bounding box center [189, 265] width 18 height 18
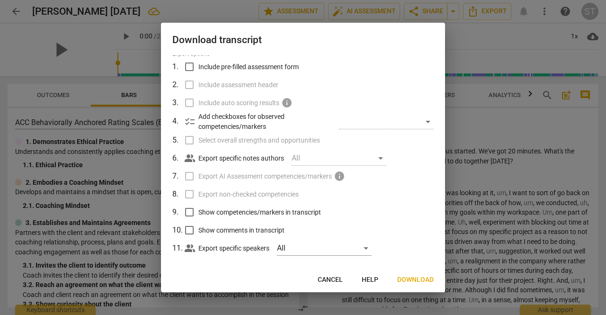
scroll to position [44, 0]
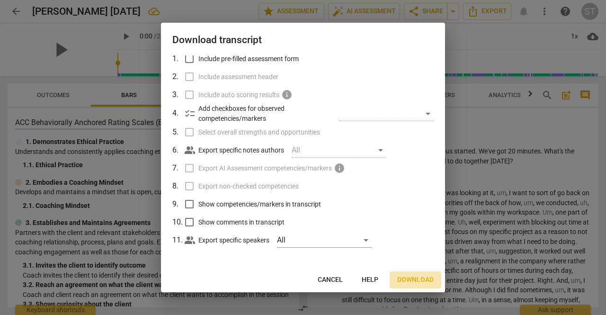
drag, startPoint x: 414, startPoint y: 278, endPoint x: 409, endPoint y: 279, distance: 5.8
click at [409, 279] on span "Download" at bounding box center [415, 279] width 36 height 9
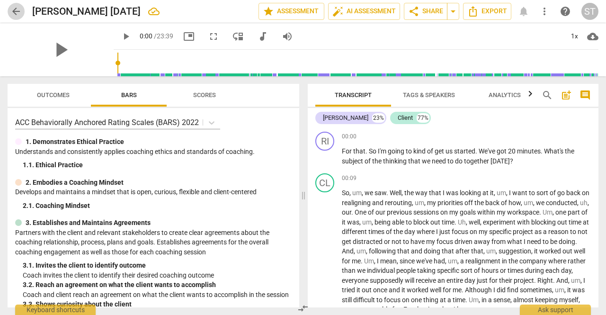
click at [16, 12] on span "arrow_back" at bounding box center [15, 11] width 11 height 11
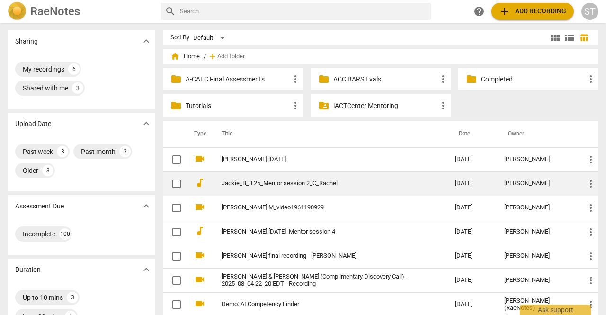
click at [307, 183] on link "Jackie_B_8.25_Mentor session 2_C_Rachel" at bounding box center [320, 183] width 199 height 7
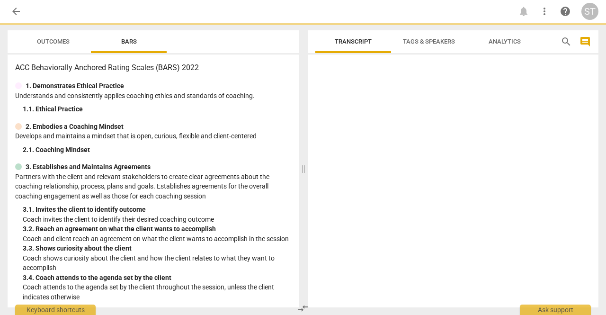
click at [307, 183] on div "Transcript Tags & Speakers Analytics search comment Tags People" at bounding box center [455, 169] width 302 height 292
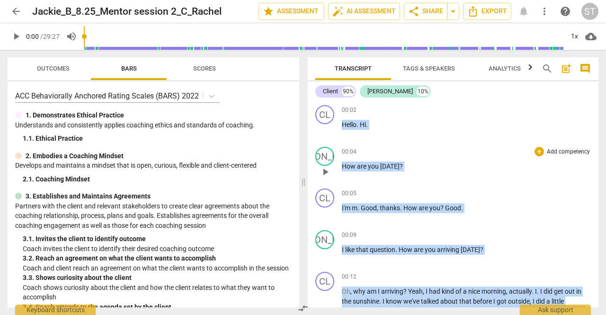
click at [486, 152] on div "00:04 + Add competency keyboard_arrow_right" at bounding box center [466, 151] width 249 height 9
click at [16, 12] on span "arrow_back" at bounding box center [15, 11] width 11 height 11
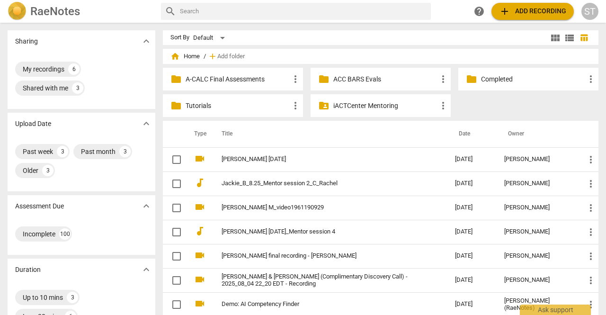
click at [593, 14] on div "ST" at bounding box center [589, 11] width 17 height 17
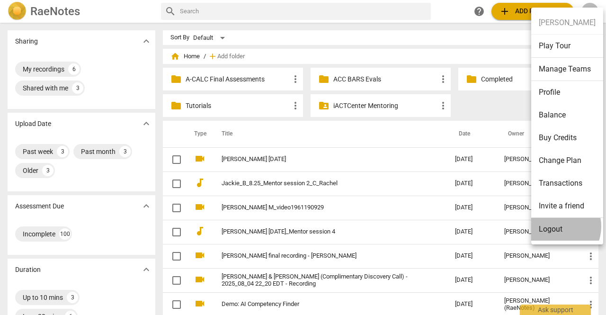
click at [554, 226] on li "Logout" at bounding box center [567, 229] width 72 height 23
